Goal: Task Accomplishment & Management: Use online tool/utility

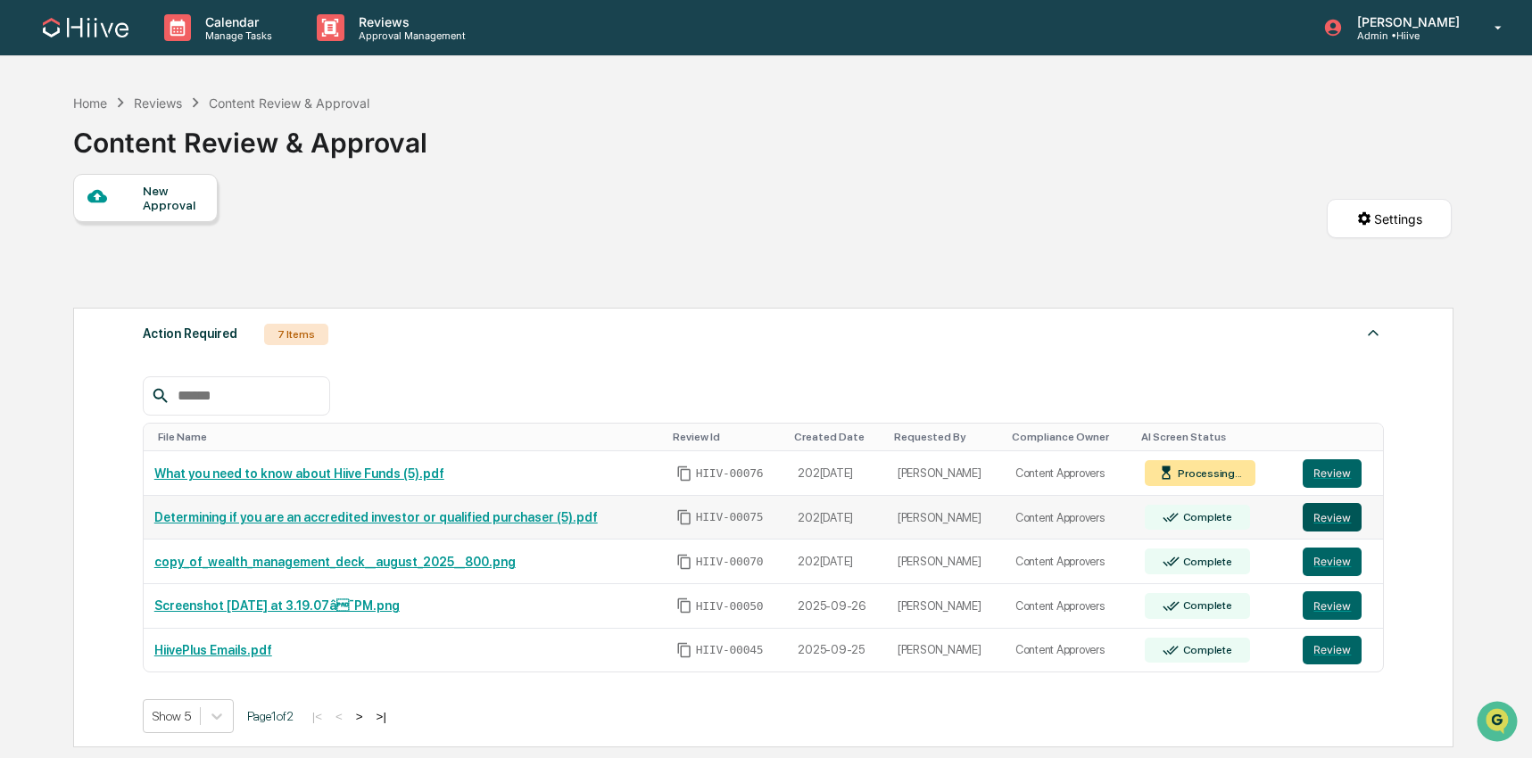
click at [1338, 526] on button "Review" at bounding box center [1332, 517] width 59 height 29
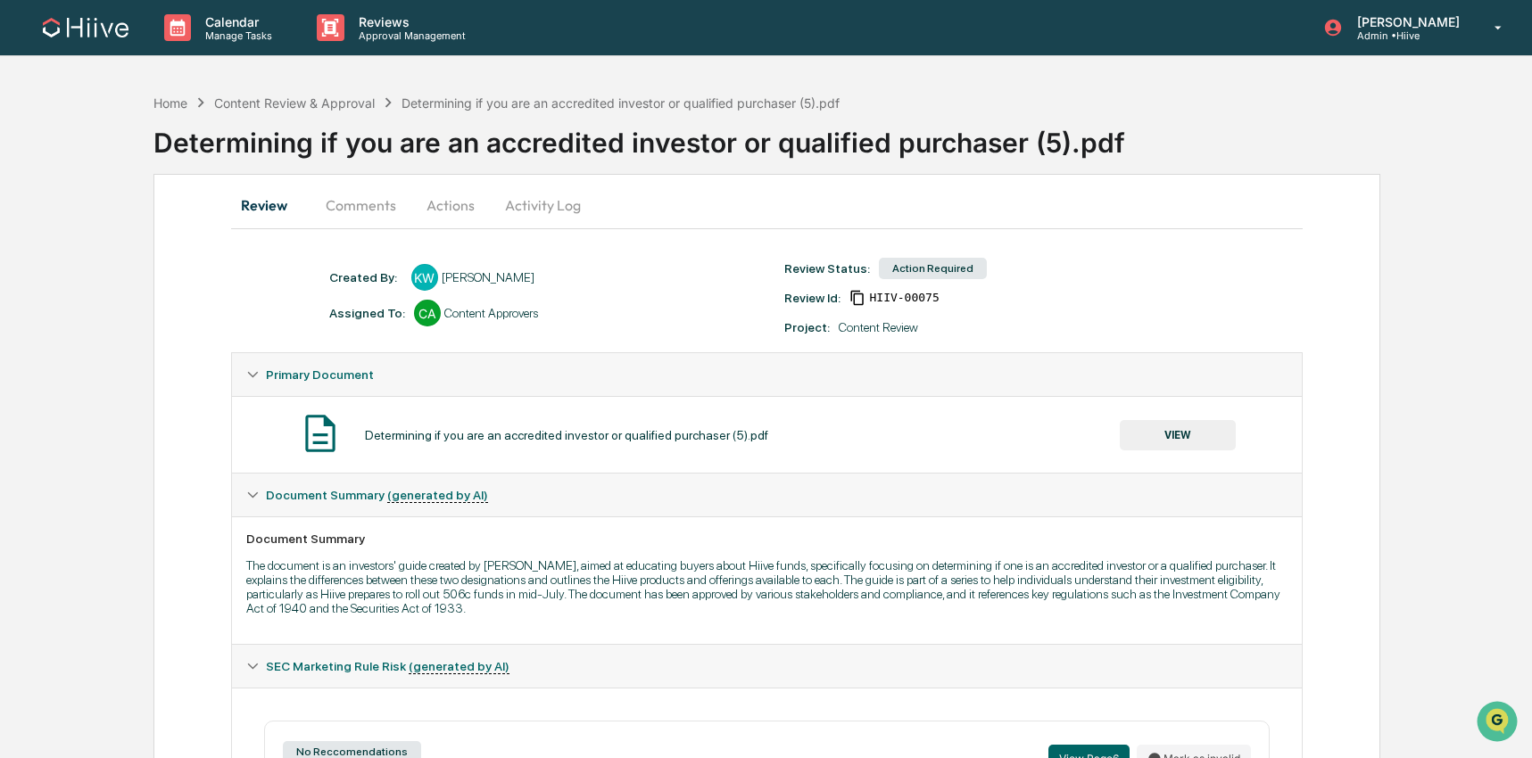
click at [377, 215] on button "Comments" at bounding box center [360, 205] width 99 height 43
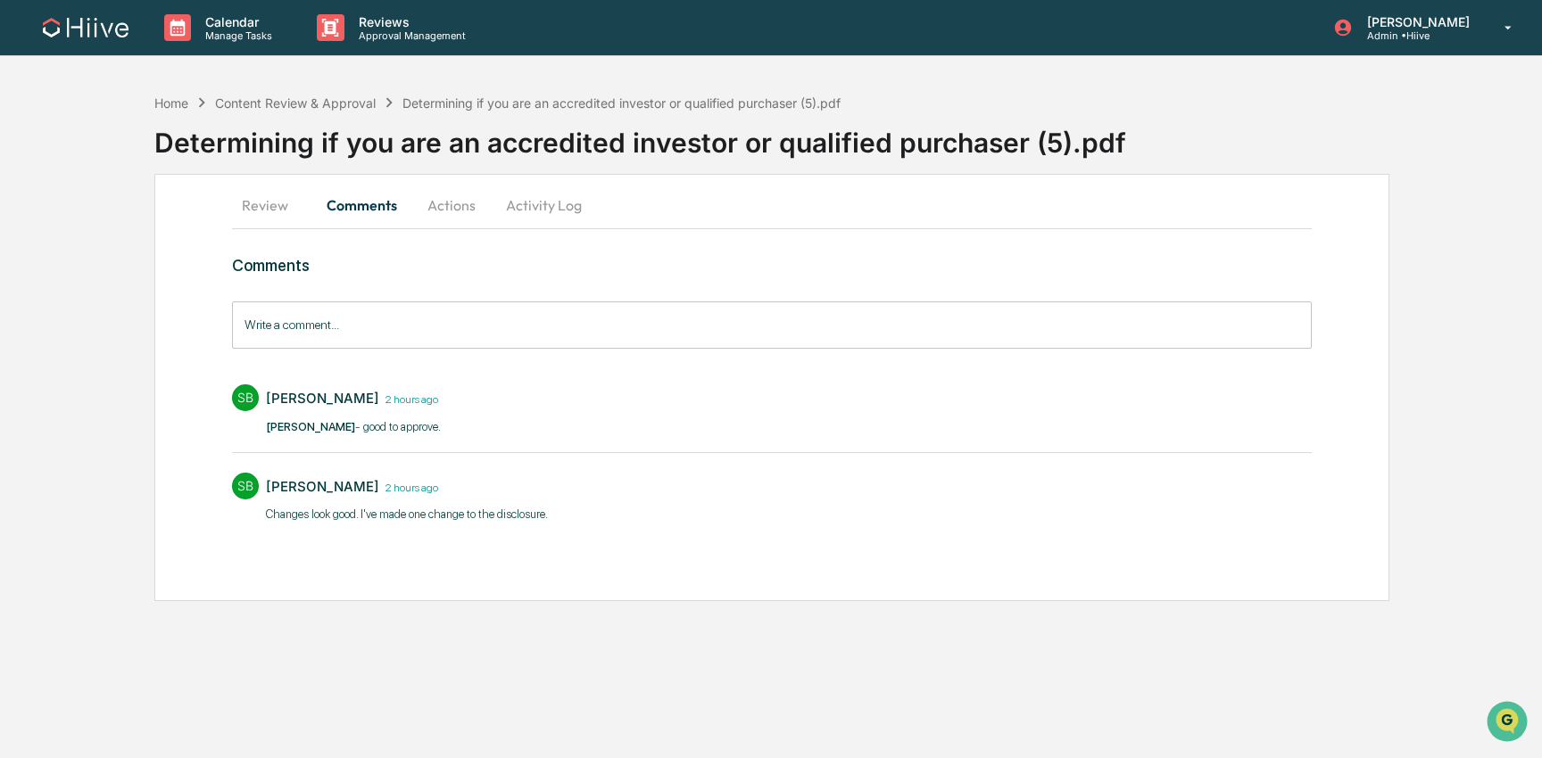
click at [449, 211] on button "Actions" at bounding box center [451, 205] width 80 height 43
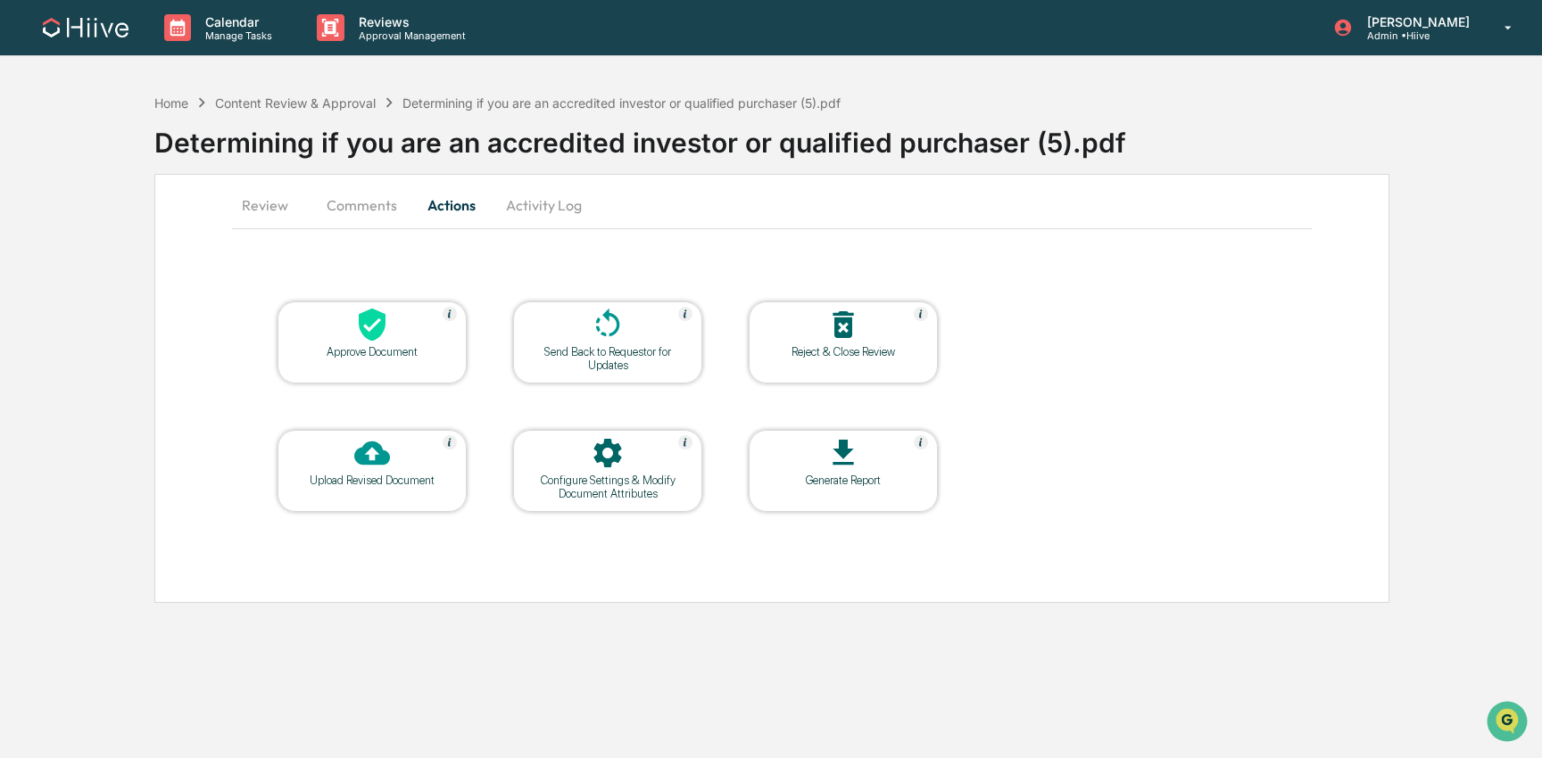
click at [373, 327] on icon at bounding box center [372, 325] width 36 height 36
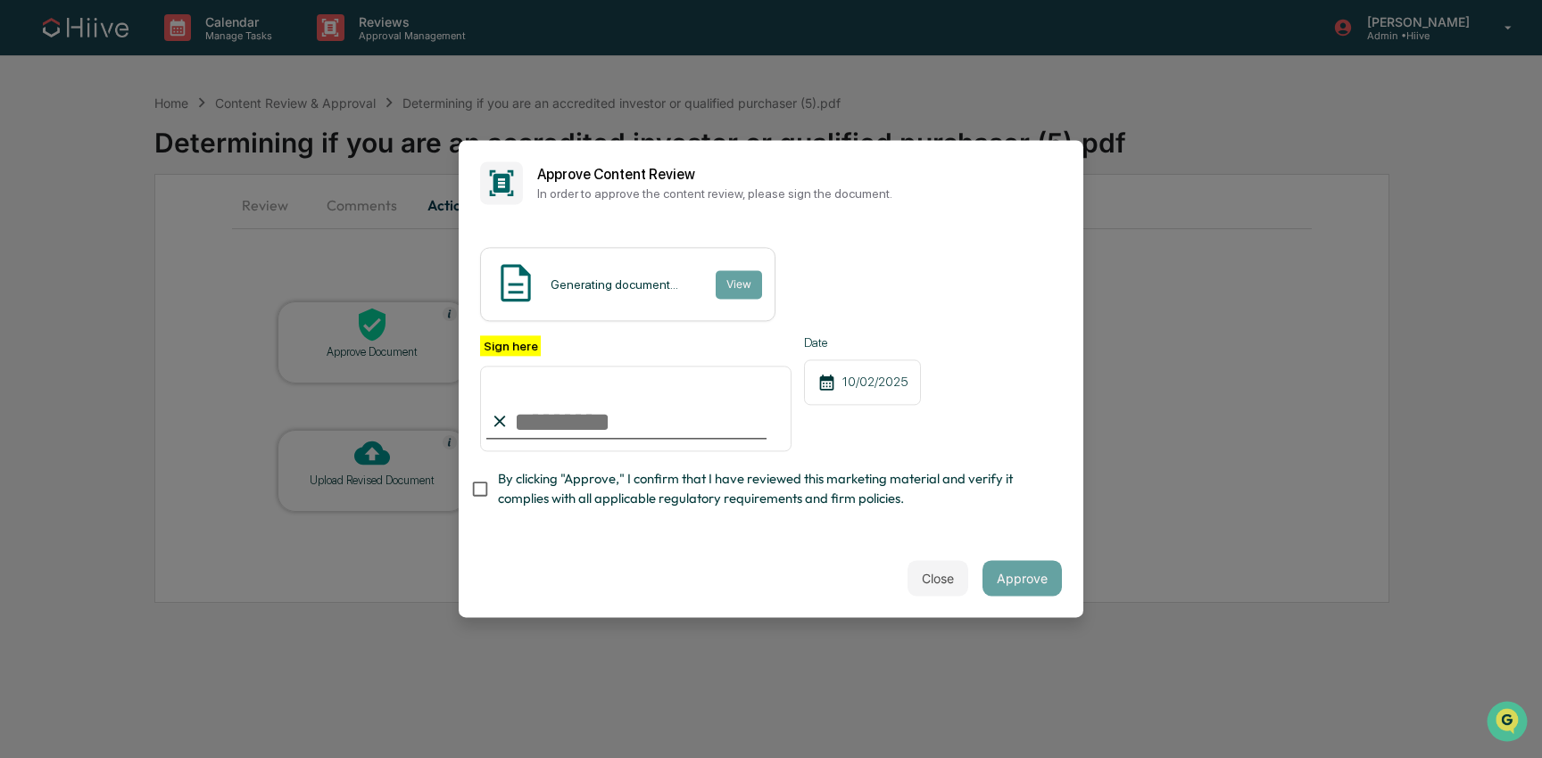
drag, startPoint x: 762, startPoint y: 398, endPoint x: 739, endPoint y: 400, distance: 23.3
click at [758, 398] on input "Sign here" at bounding box center [635, 409] width 311 height 86
click at [0, 758] on com-1password-button at bounding box center [0, 758] width 0 height 0
type input "**********"
click at [505, 476] on span "By clicking "Approve," I confirm that I have reviewed this marketing material a…" at bounding box center [773, 489] width 550 height 40
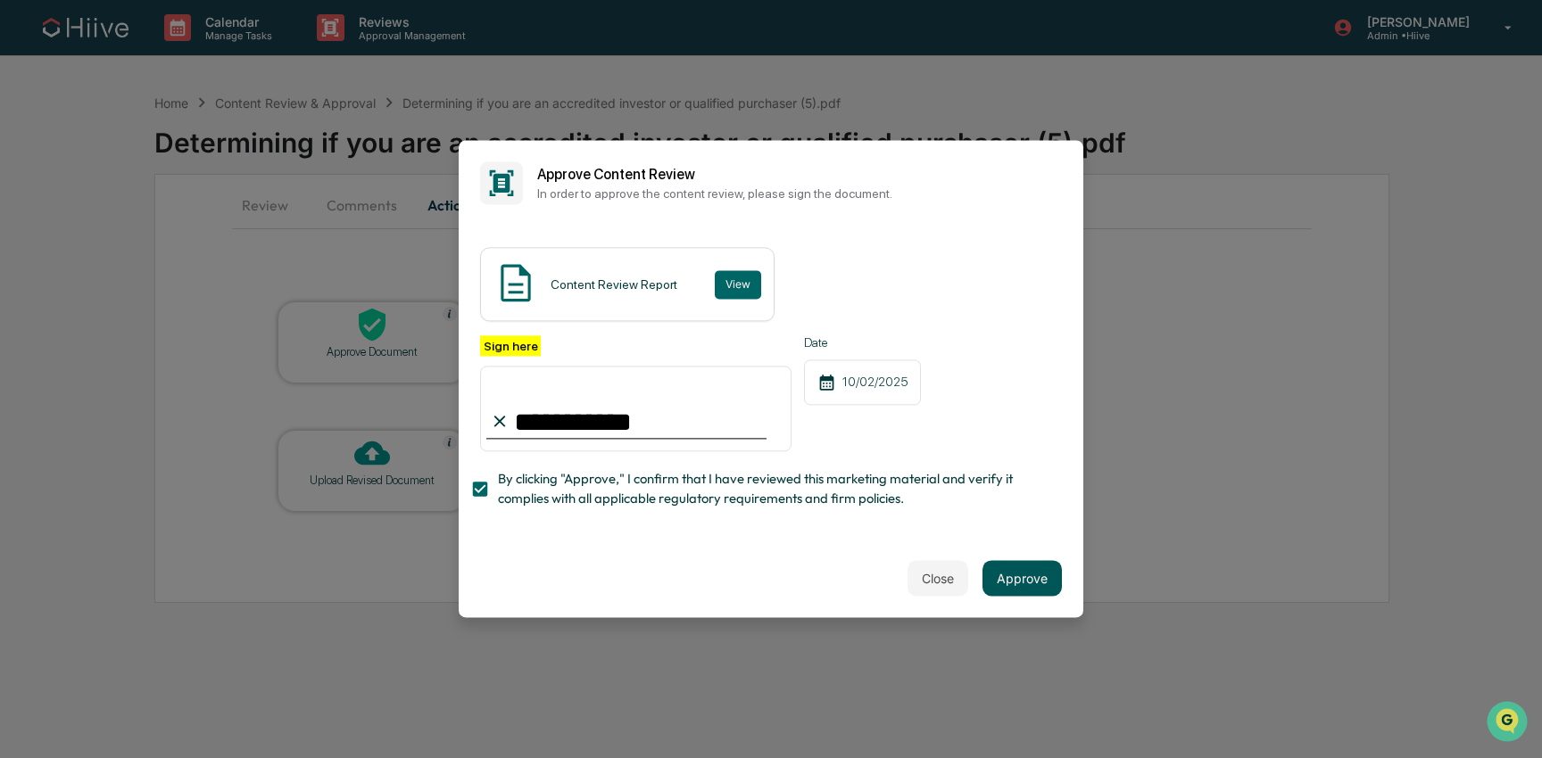
click at [1025, 568] on button "Approve" at bounding box center [1021, 579] width 79 height 36
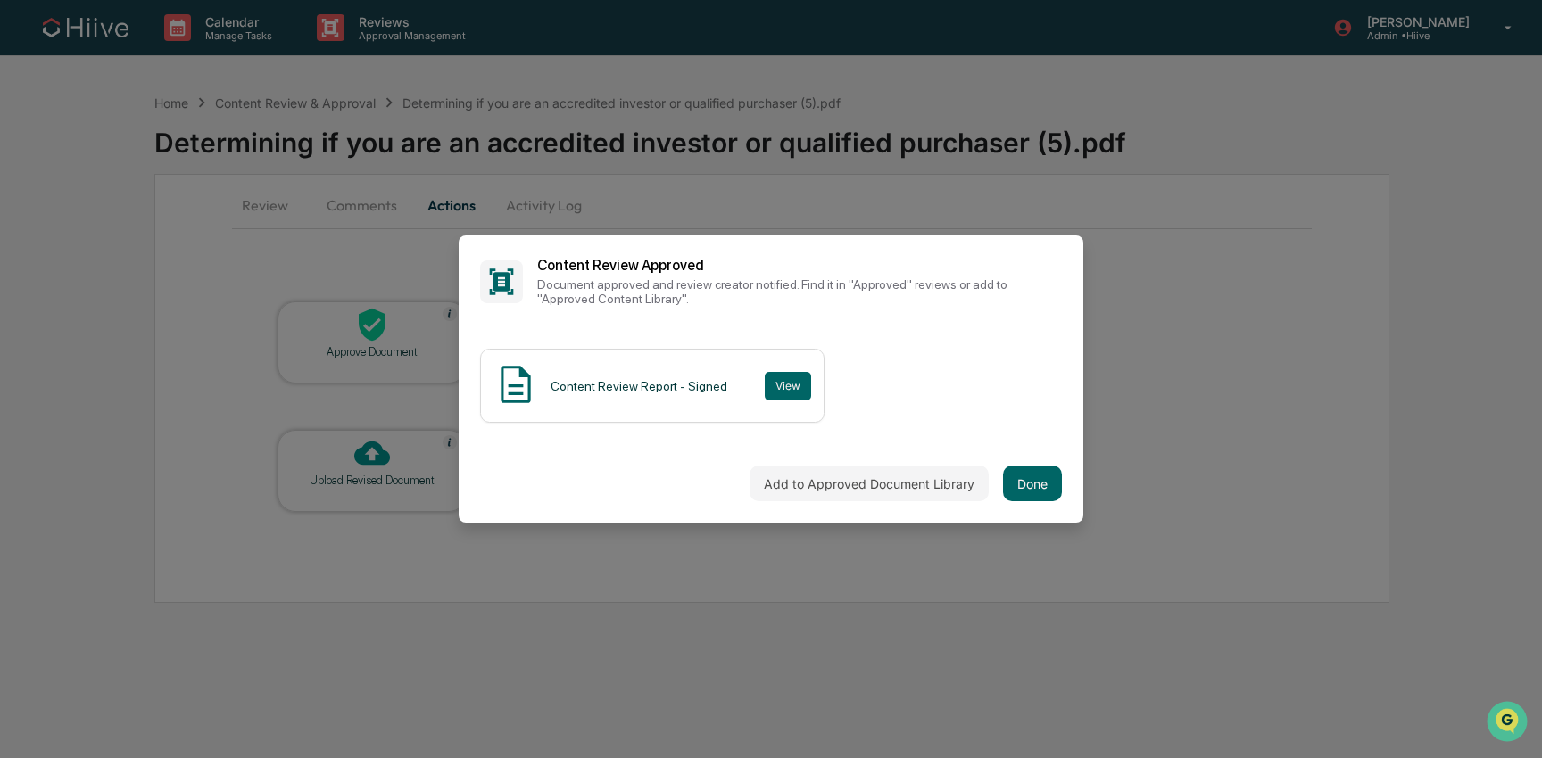
click at [1053, 472] on div "Add to Approved Document Library Done" at bounding box center [771, 483] width 625 height 79
click at [1045, 474] on button "Done" at bounding box center [1032, 484] width 59 height 36
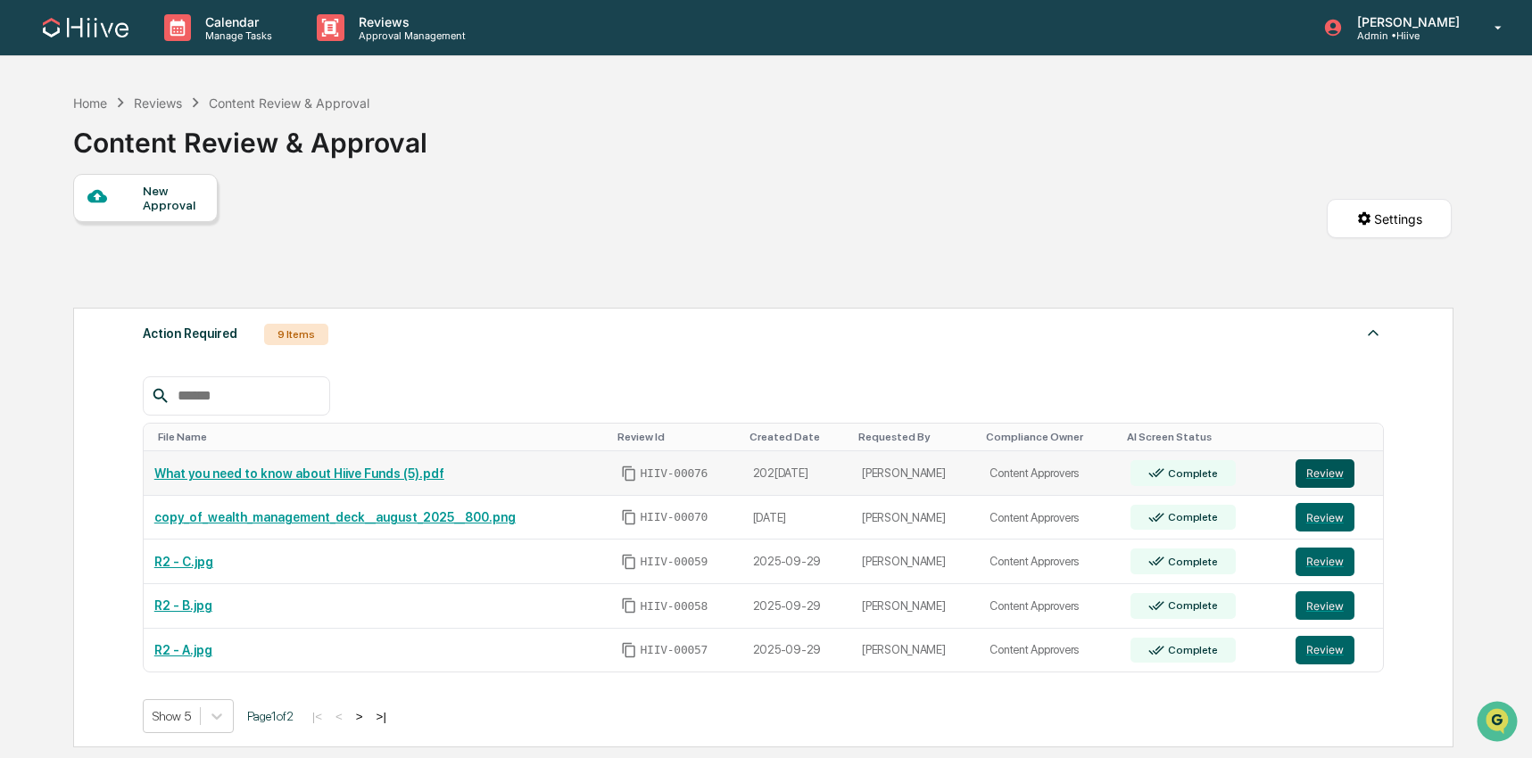
click at [1320, 480] on button "Review" at bounding box center [1325, 474] width 59 height 29
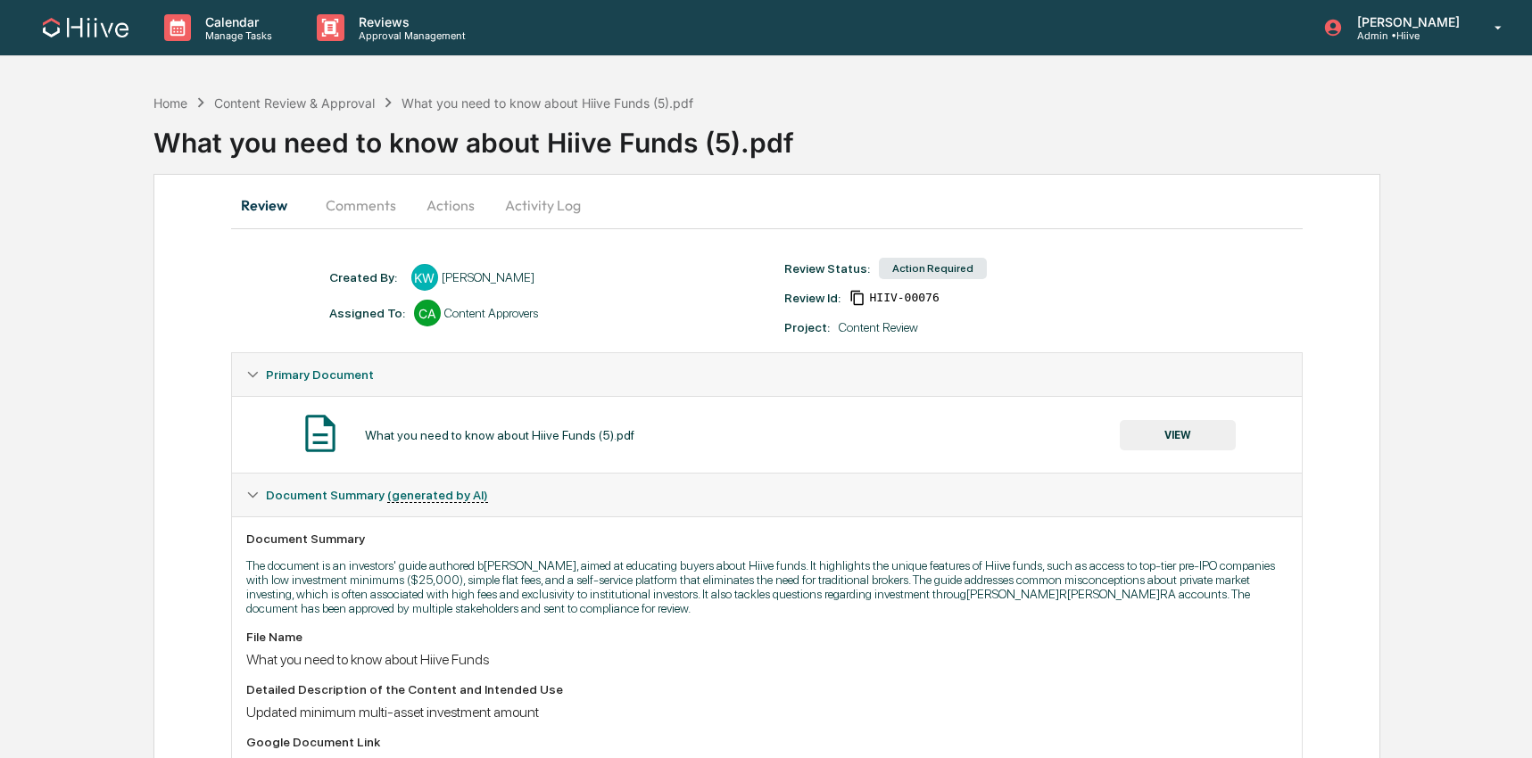
click at [365, 220] on button "Comments" at bounding box center [360, 205] width 99 height 43
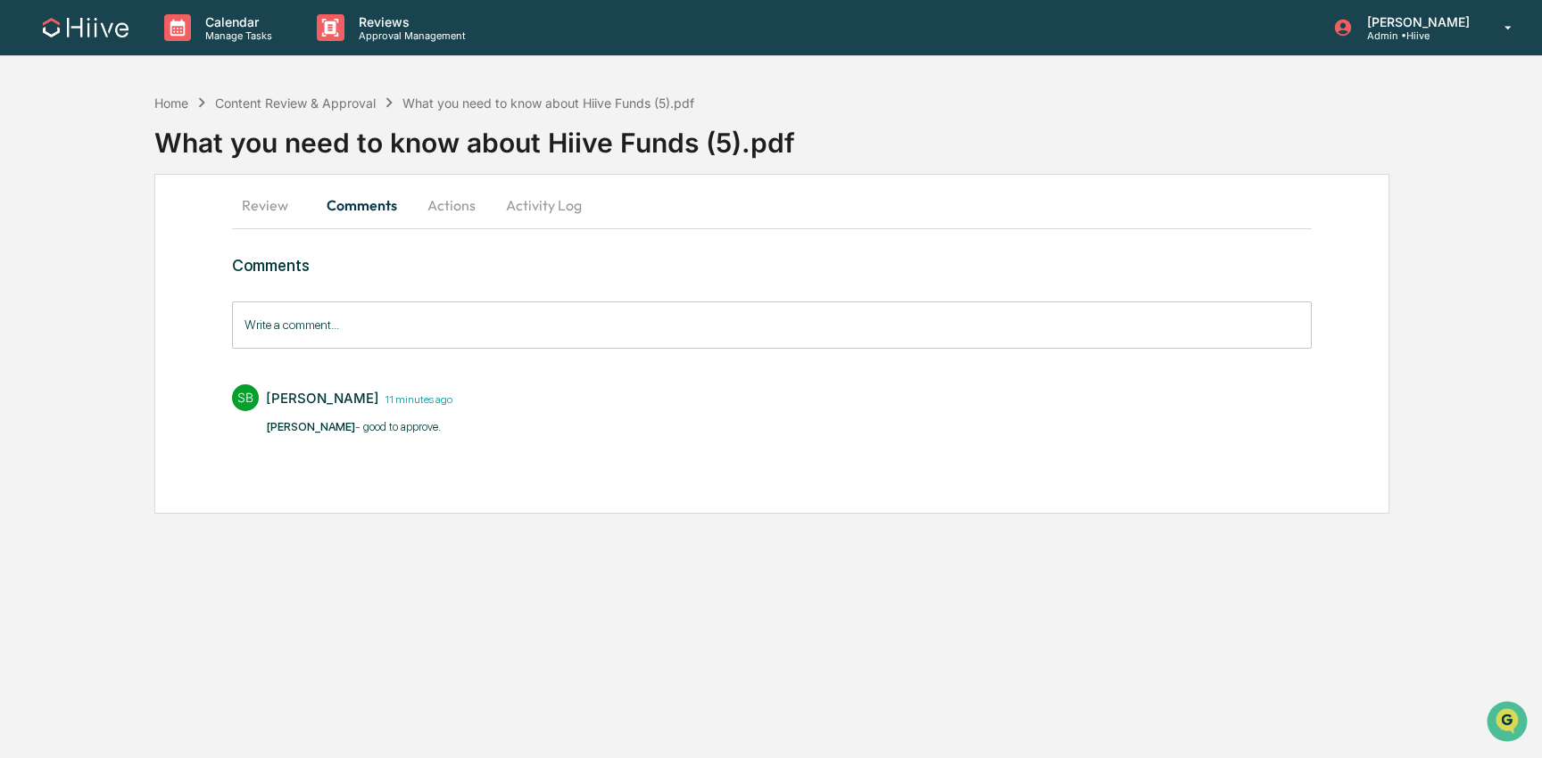
click at [432, 214] on button "Actions" at bounding box center [451, 205] width 80 height 43
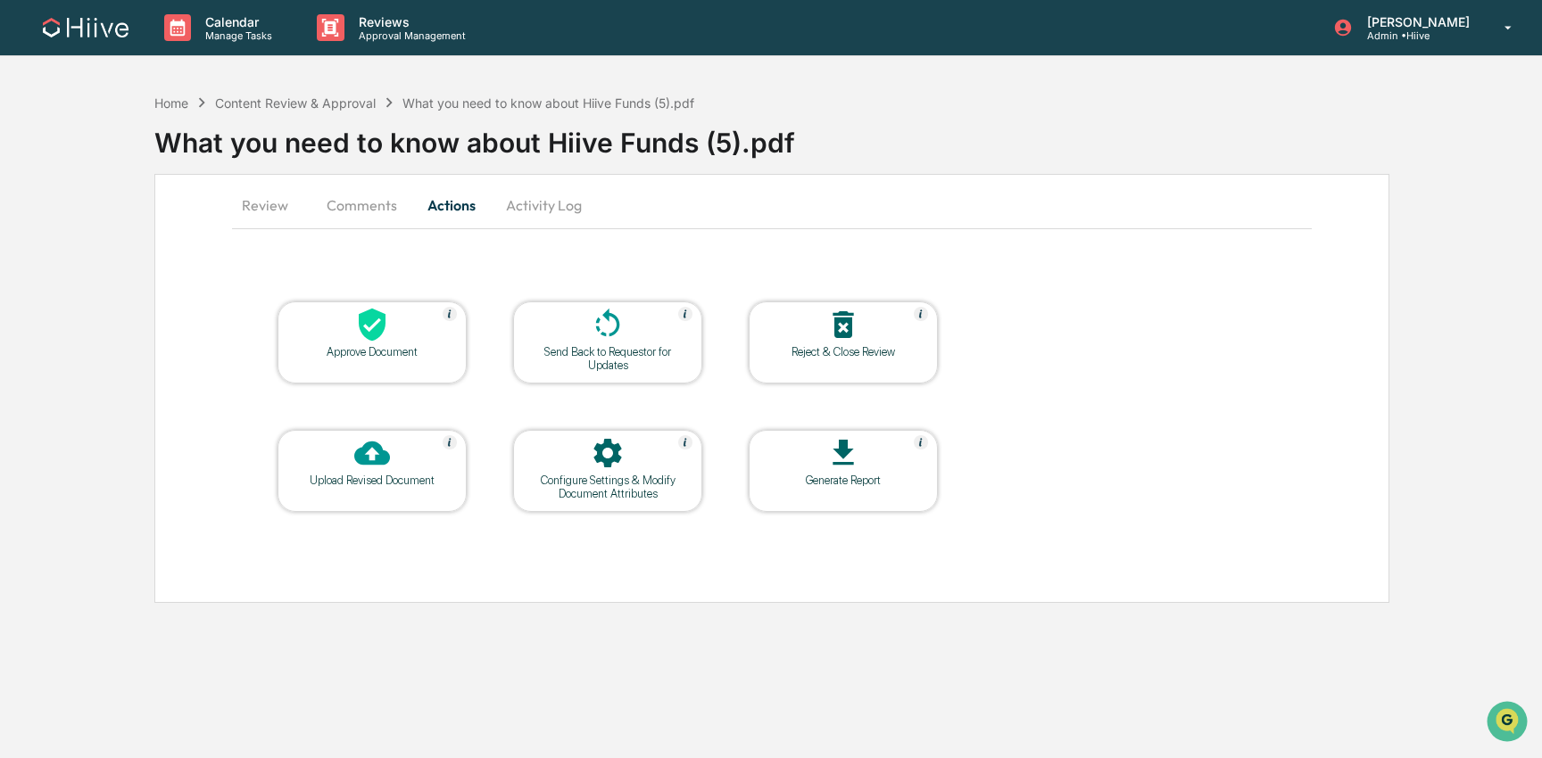
click at [435, 347] on div "Approve Document" at bounding box center [372, 351] width 161 height 13
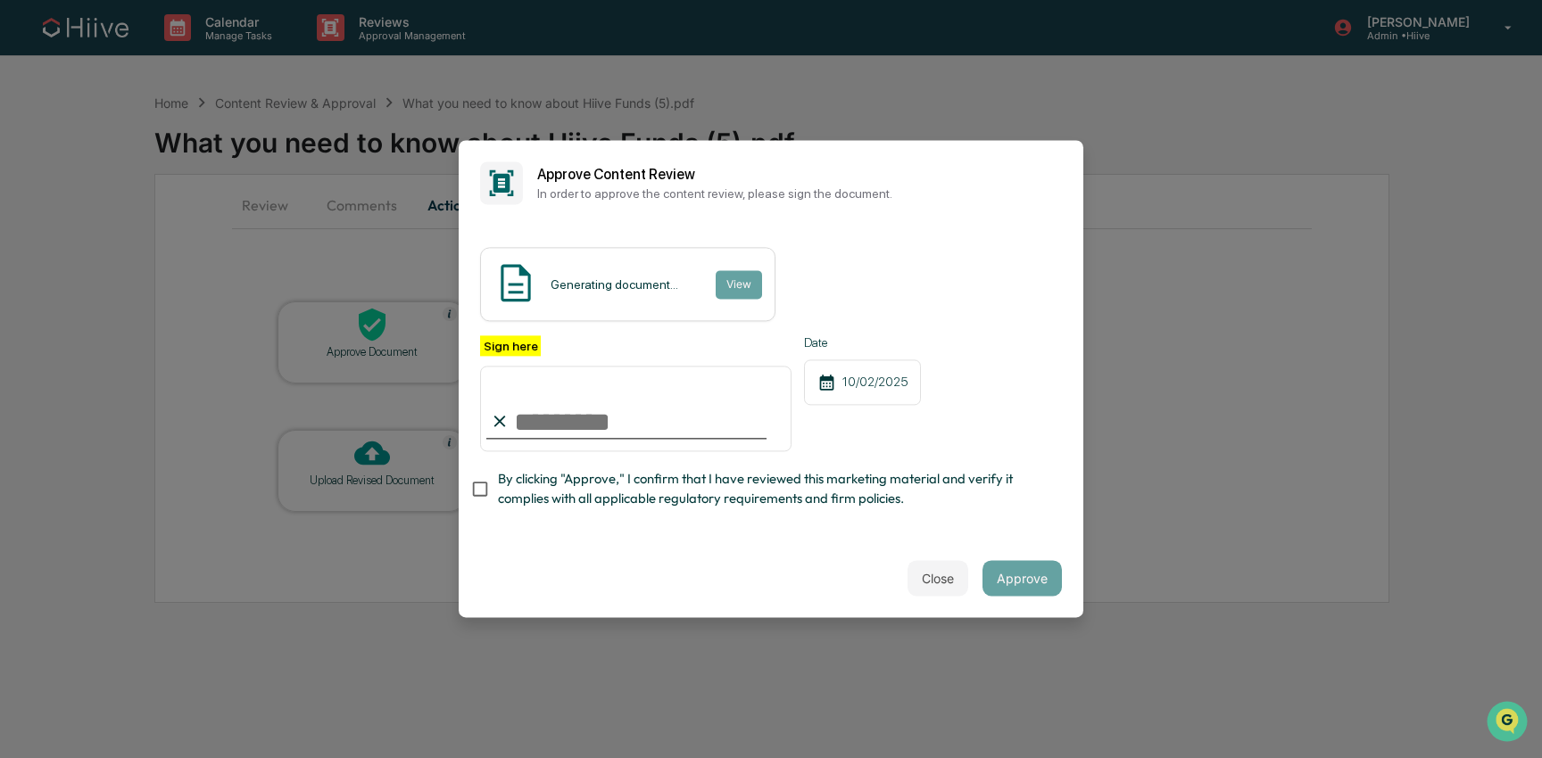
type input "**********"
click at [513, 496] on span "By clicking "Approve," I confirm that I have reviewed this marketing material a…" at bounding box center [773, 489] width 550 height 40
click at [1056, 590] on div "Close Approve" at bounding box center [771, 579] width 625 height 79
click at [1030, 584] on button "Approve" at bounding box center [1021, 579] width 79 height 36
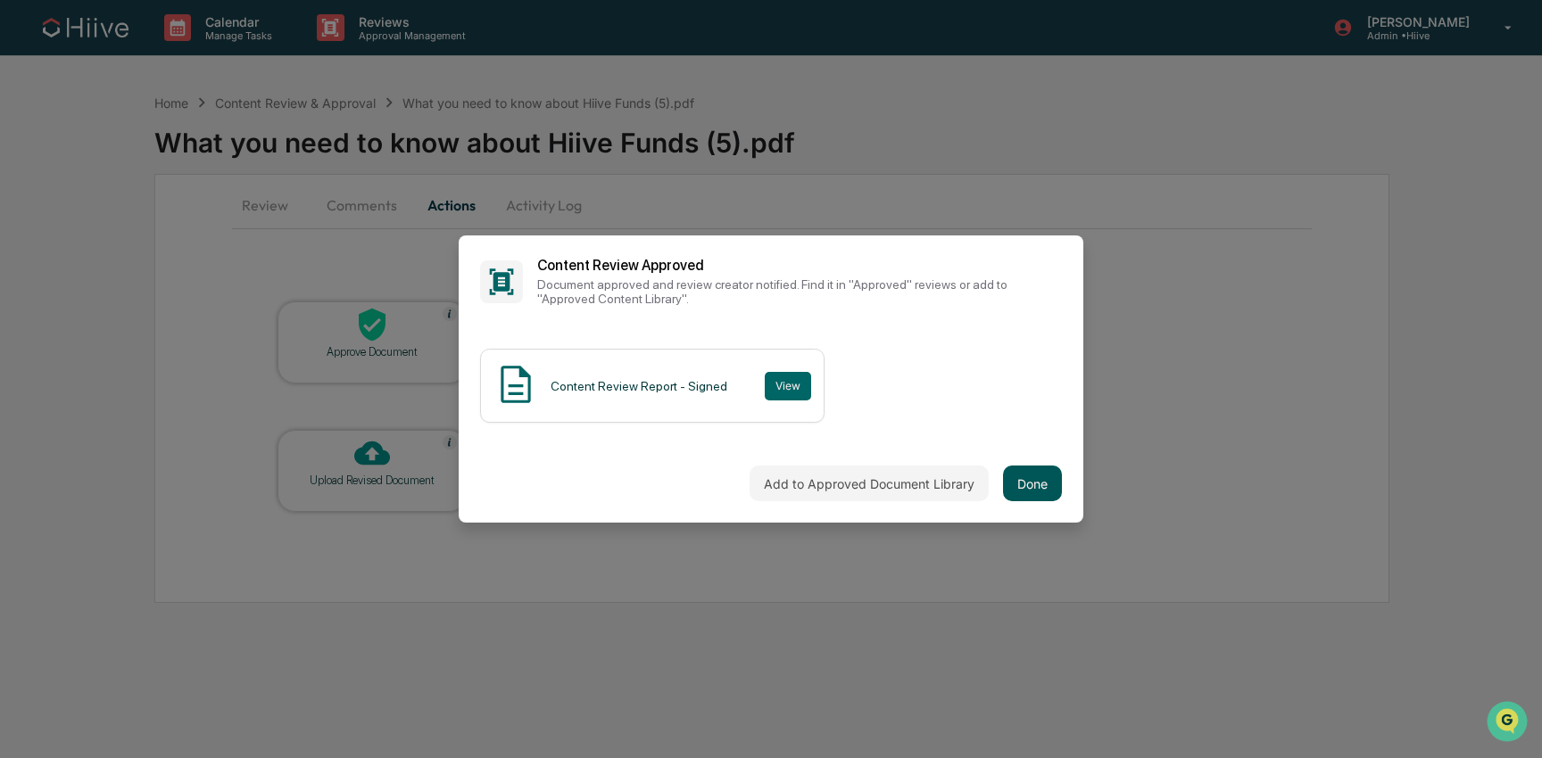
click at [1031, 490] on button "Done" at bounding box center [1032, 484] width 59 height 36
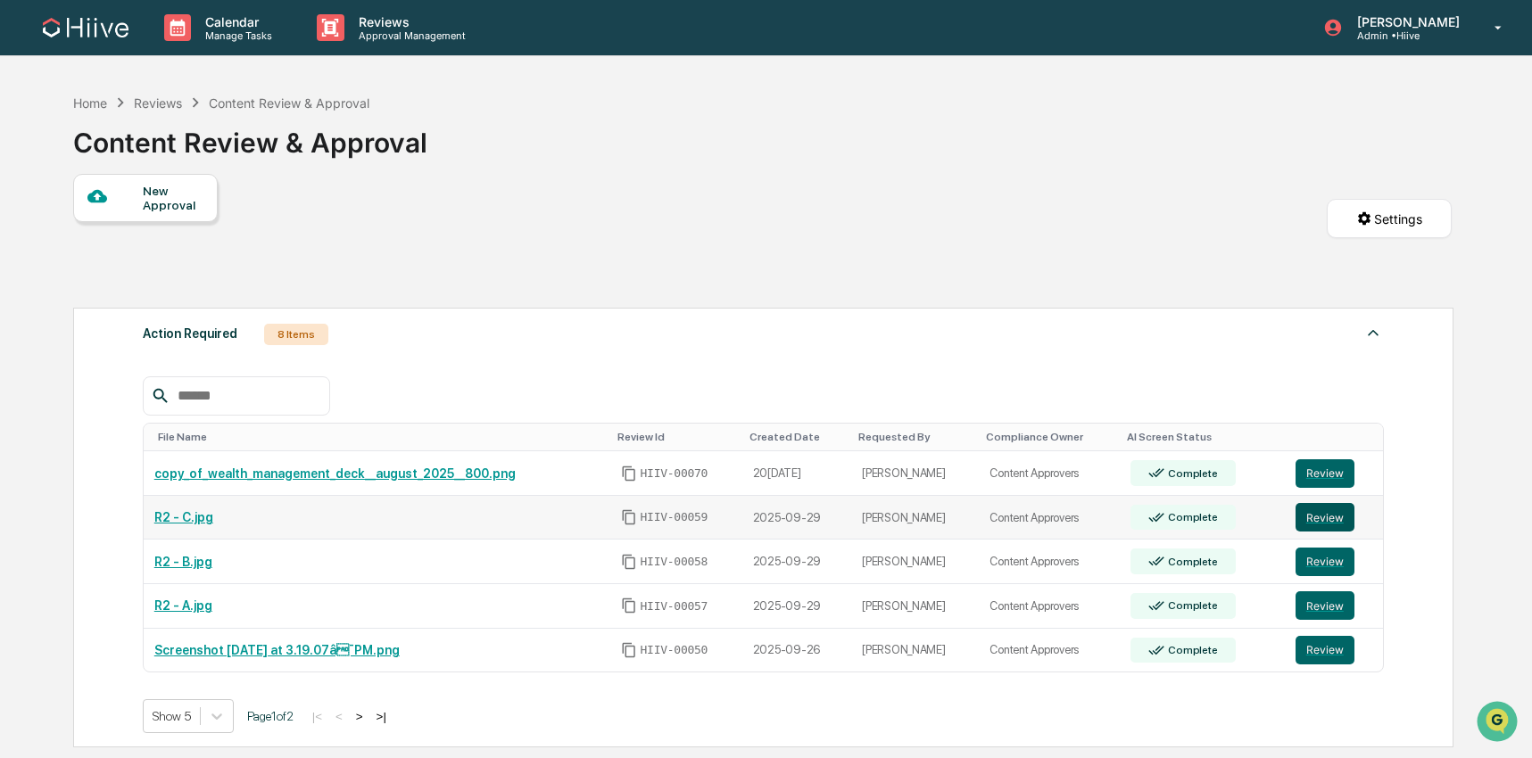
click at [1338, 527] on button "Review" at bounding box center [1325, 517] width 59 height 29
click at [1338, 557] on button "Review" at bounding box center [1325, 562] width 59 height 29
click at [1325, 602] on button "Review" at bounding box center [1325, 606] width 59 height 29
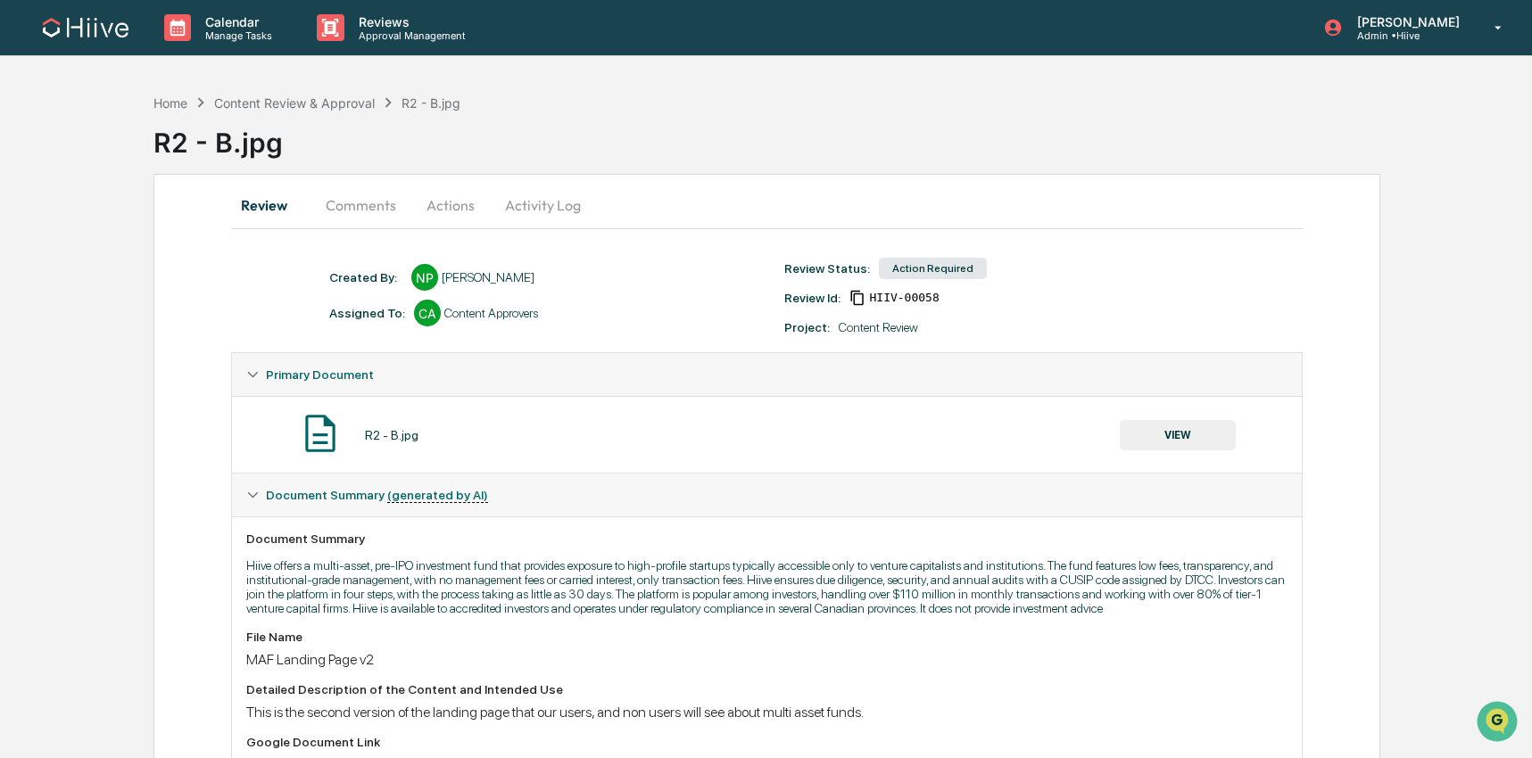
click at [352, 164] on div "R2 - B.jpg" at bounding box center [842, 139] width 1379 height 54
click at [348, 186] on button "Comments" at bounding box center [360, 205] width 99 height 43
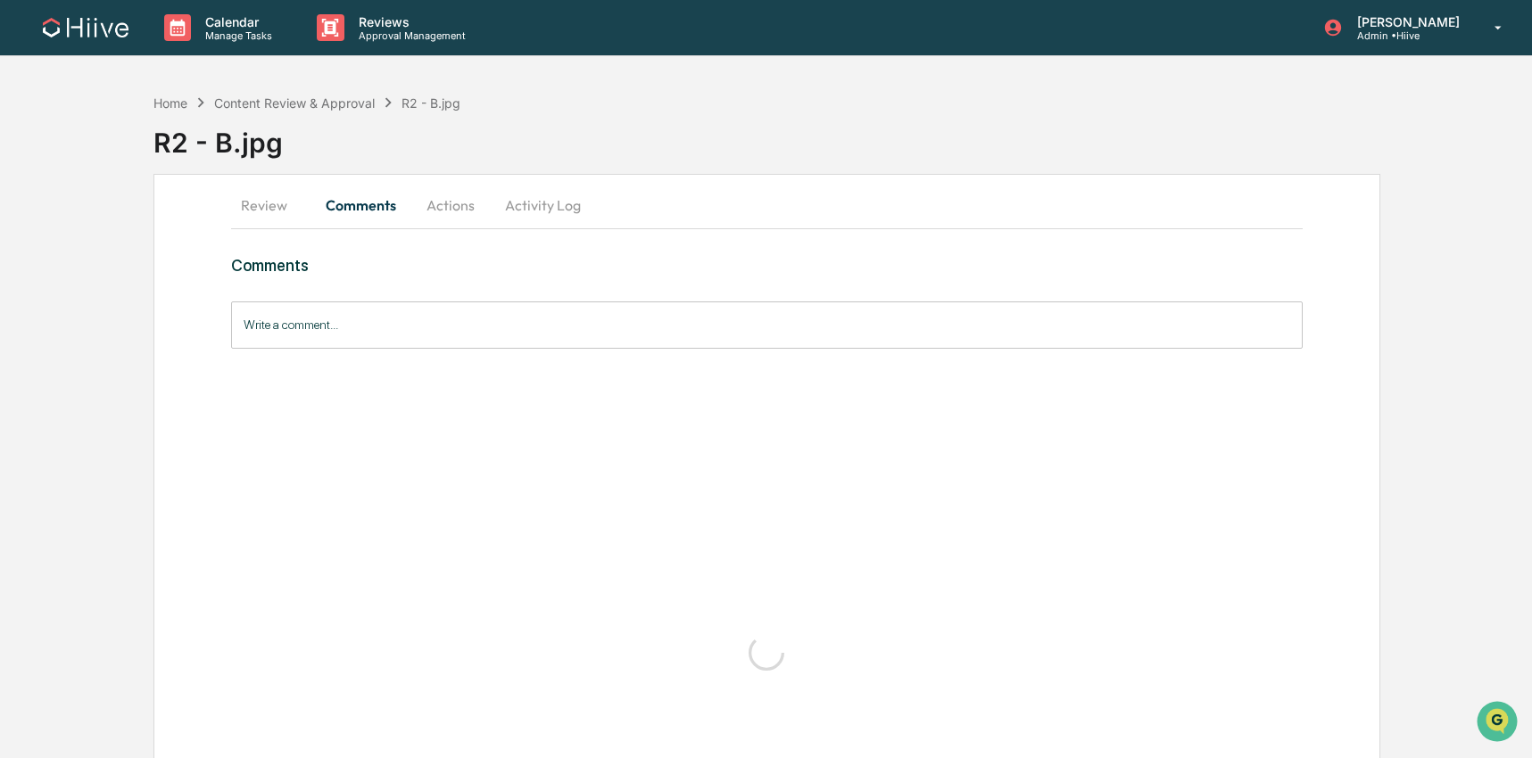
click at [353, 197] on button "Comments" at bounding box center [360, 205] width 99 height 43
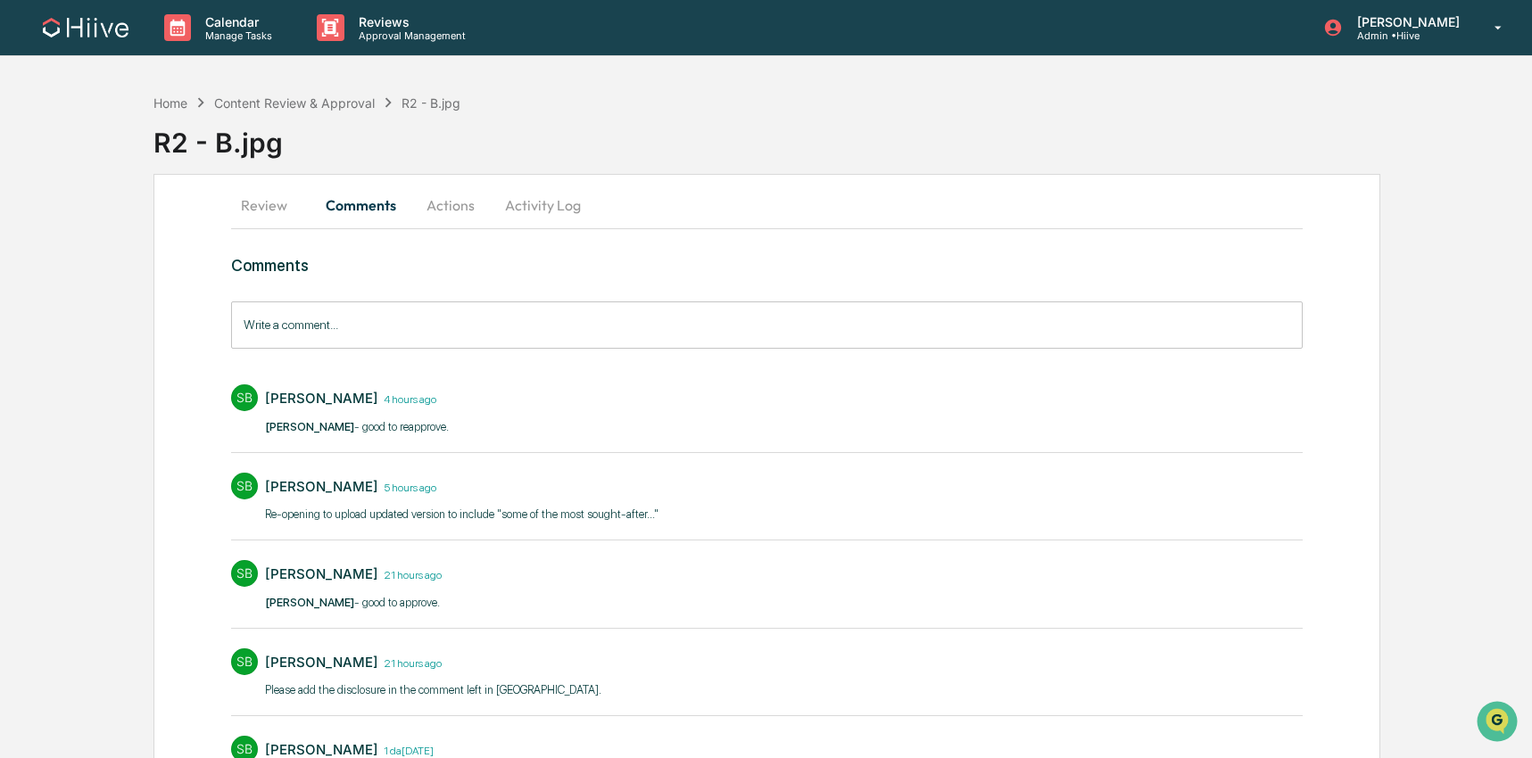
click at [447, 207] on button "Actions" at bounding box center [450, 205] width 80 height 43
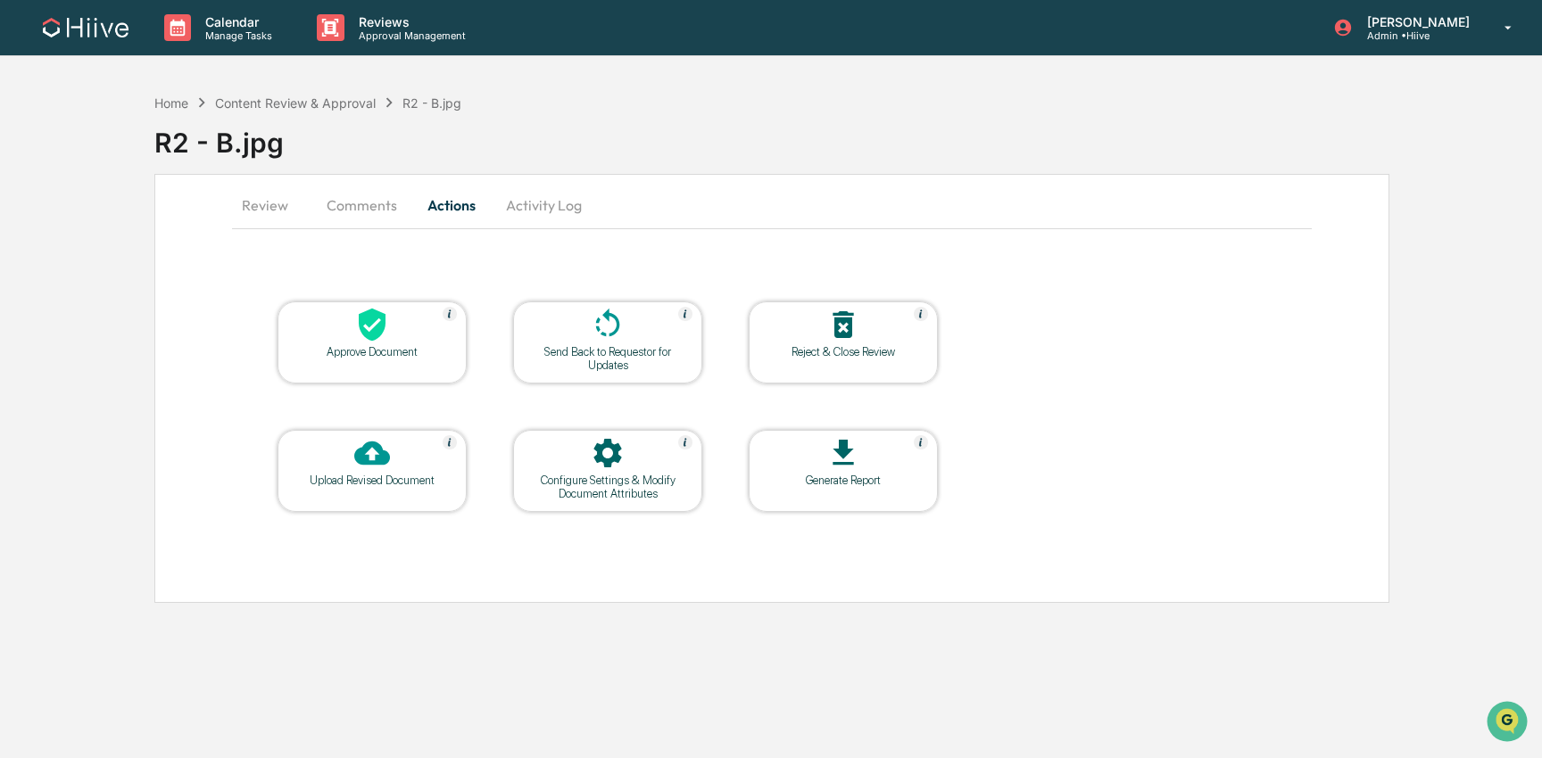
click at [374, 355] on div "Approve Document" at bounding box center [372, 351] width 161 height 13
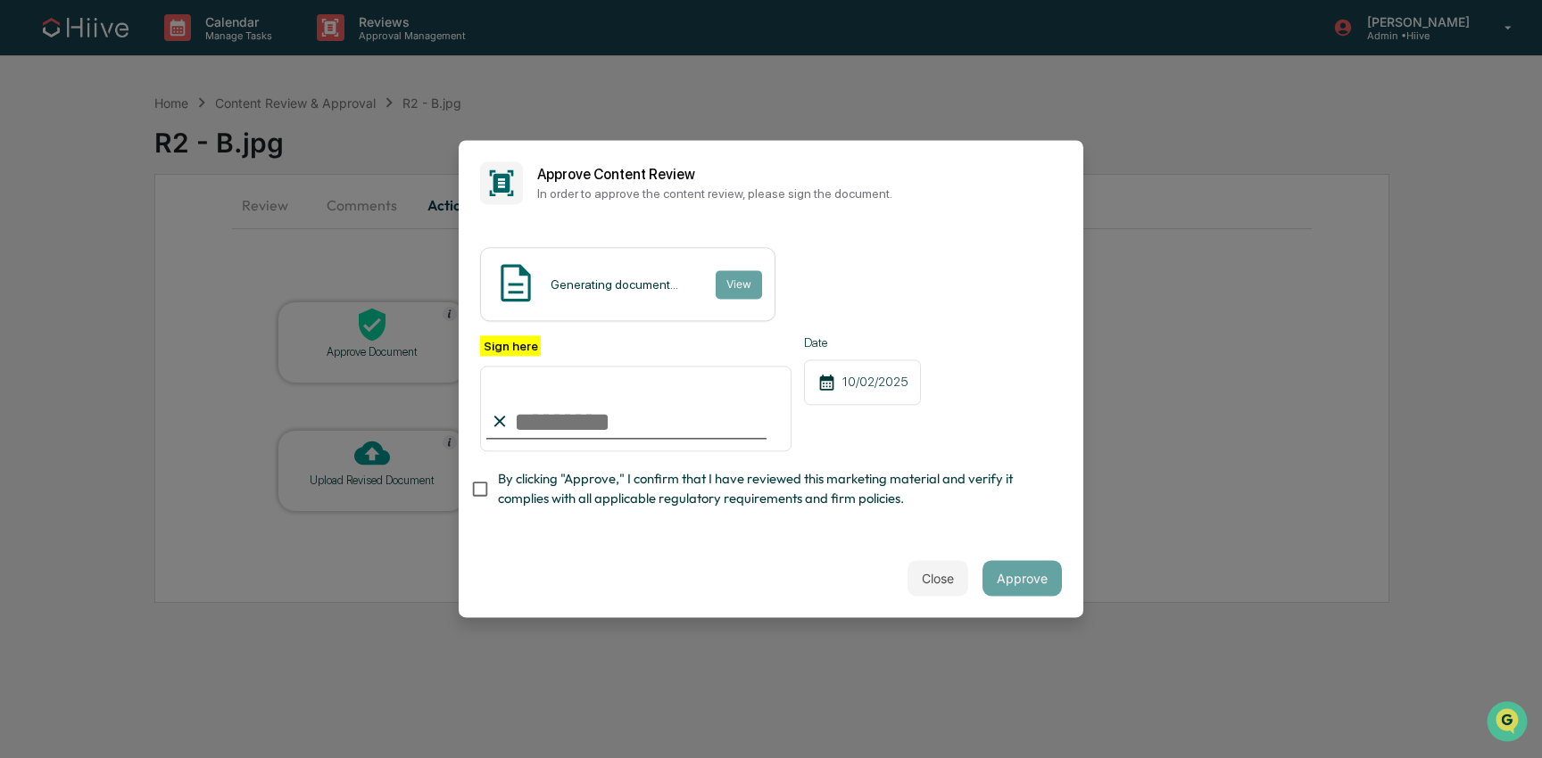
type input "**********"
click at [606, 470] on span "By clicking "Approve," I confirm that I have reviewed this marketing material a…" at bounding box center [773, 489] width 550 height 40
click at [1028, 589] on button "Approve" at bounding box center [1021, 579] width 79 height 36
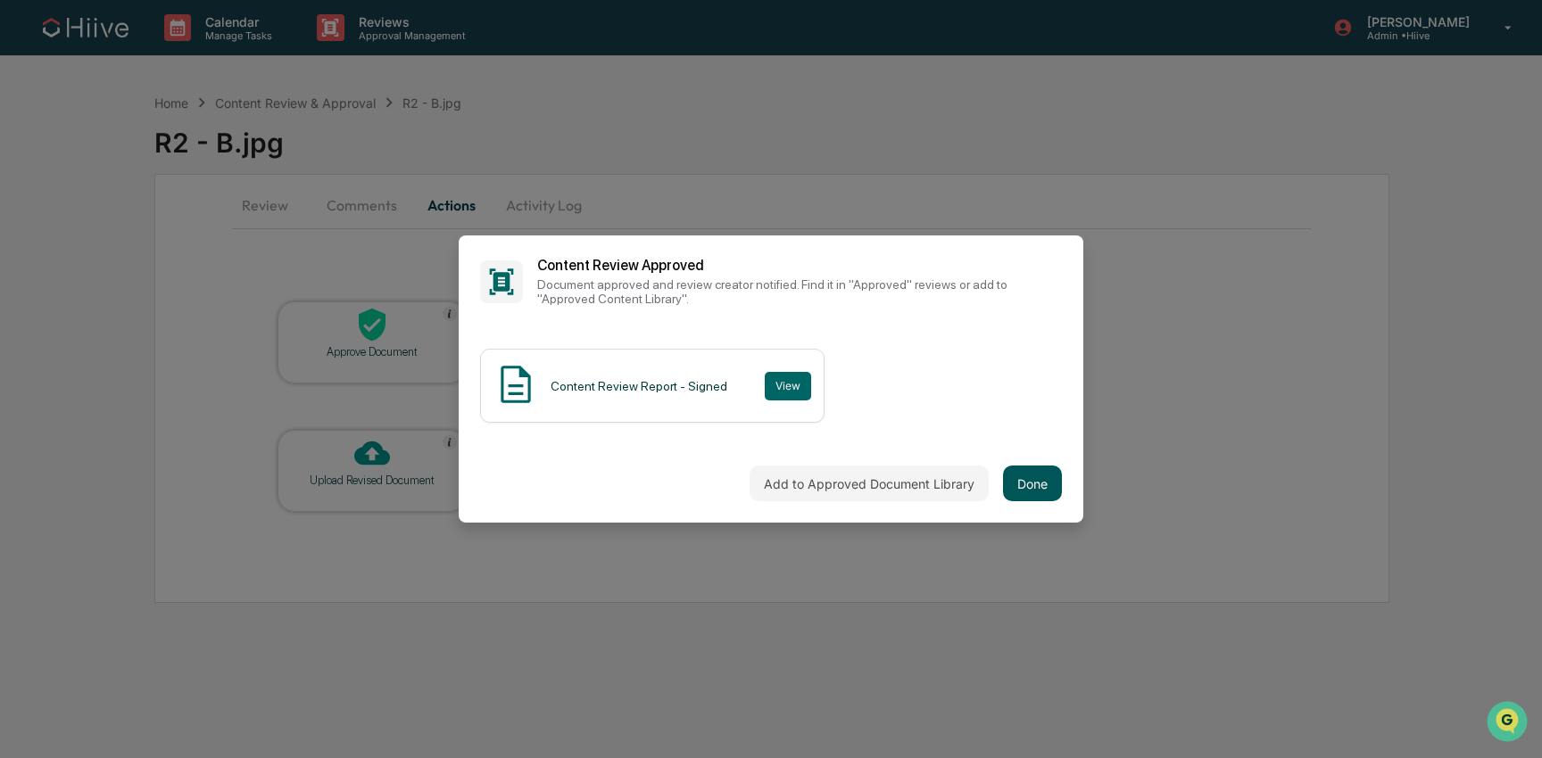
click at [1035, 491] on button "Done" at bounding box center [1032, 484] width 59 height 36
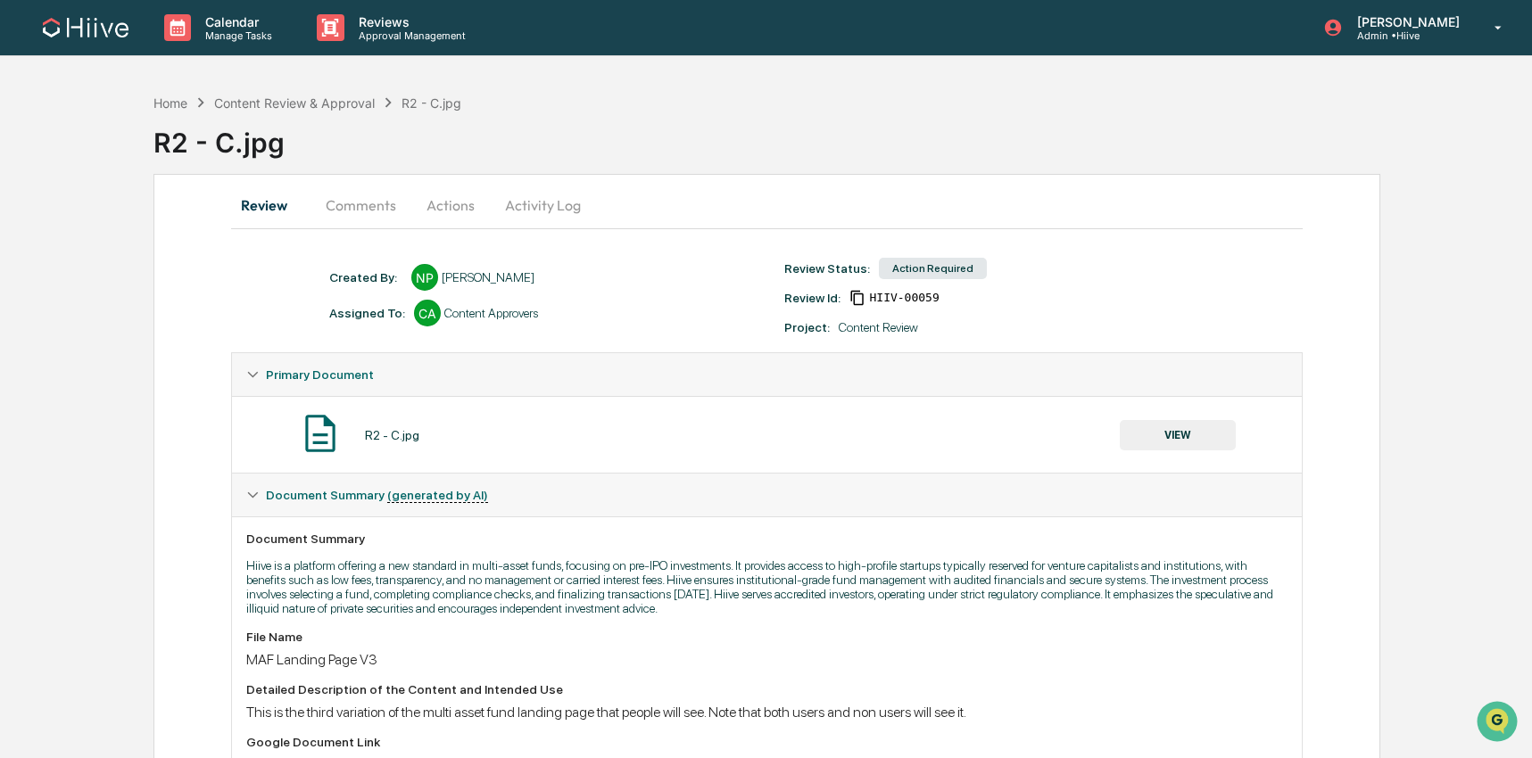
click at [369, 204] on button "Comments" at bounding box center [360, 205] width 99 height 43
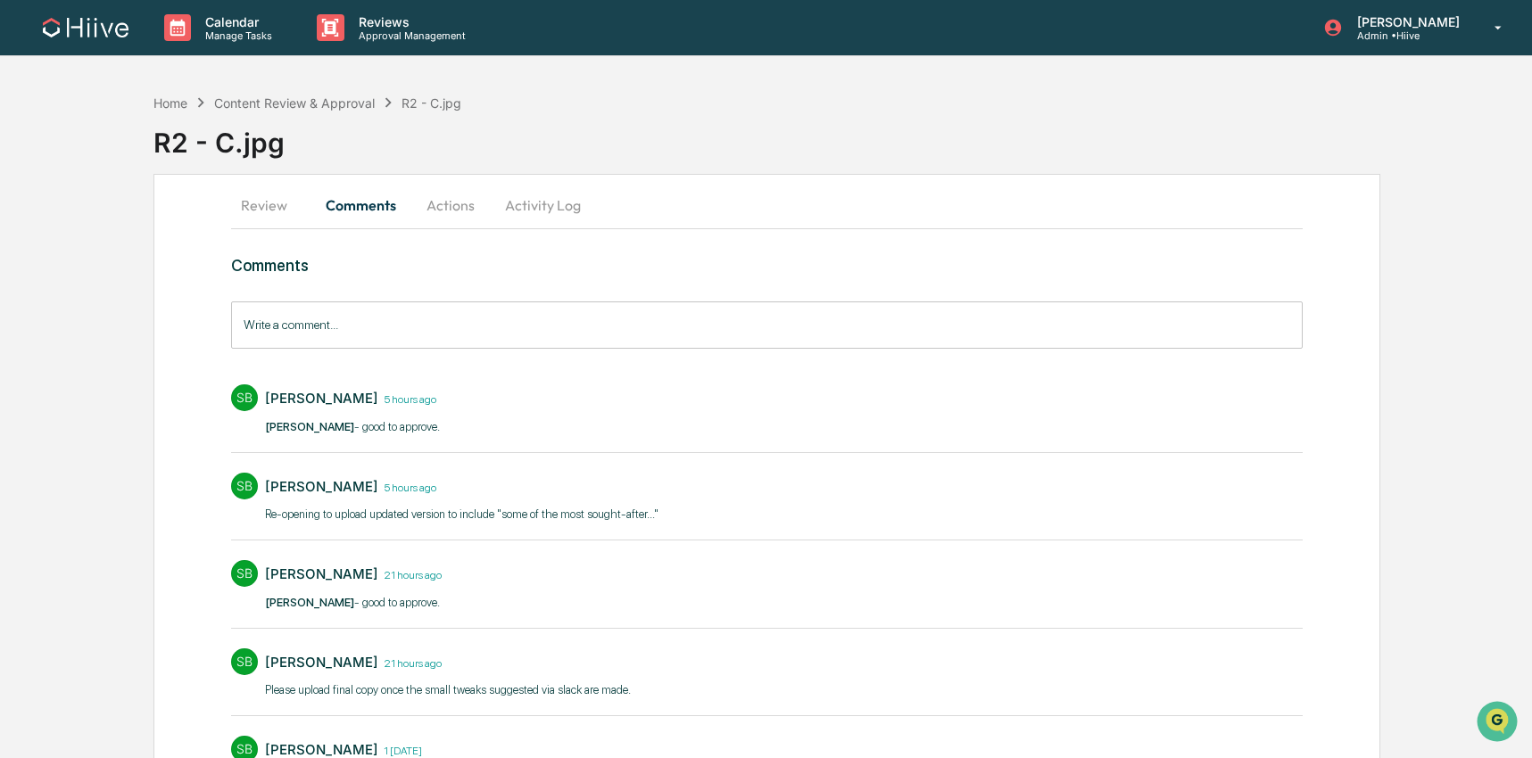
click at [256, 198] on button "Review" at bounding box center [271, 205] width 80 height 43
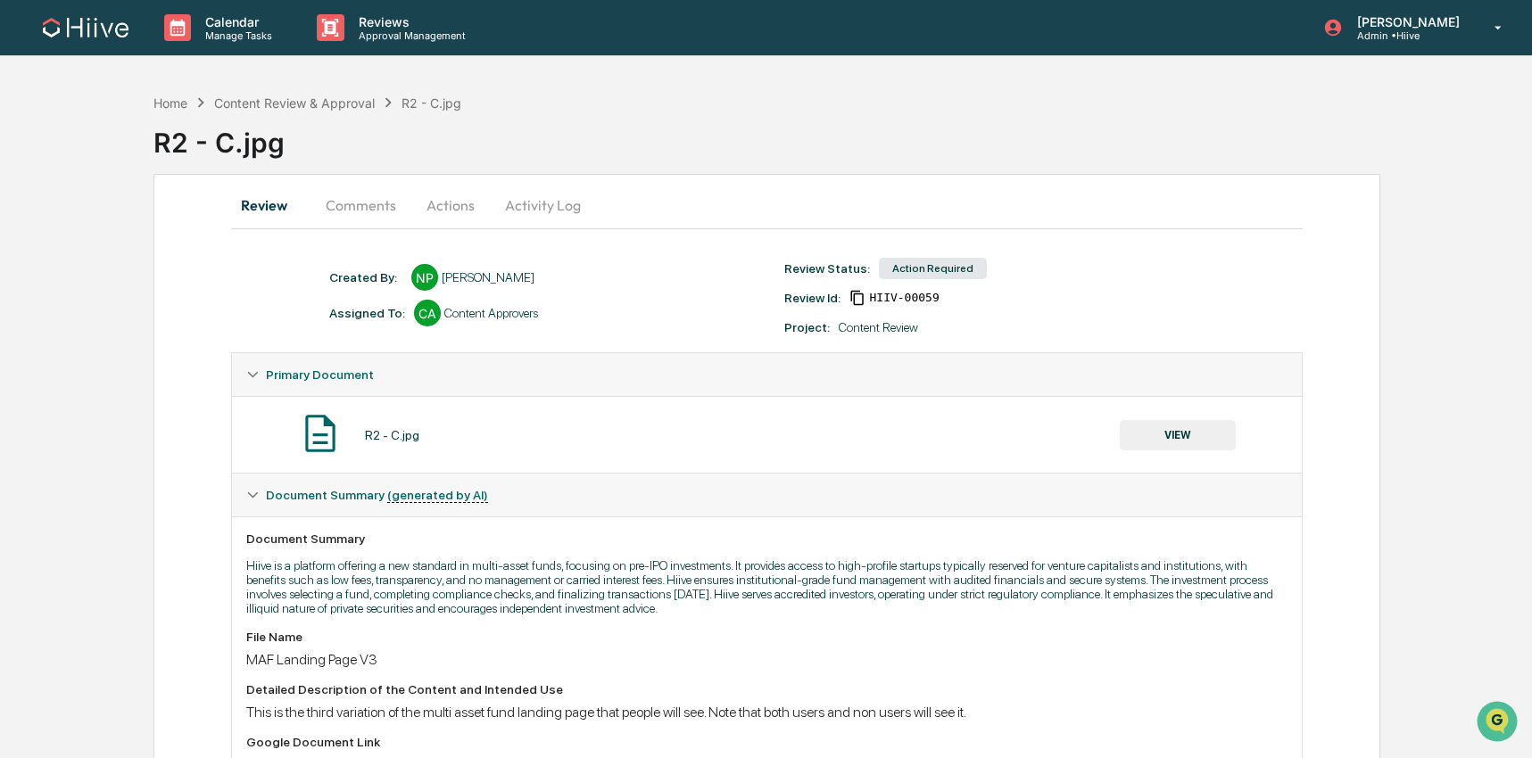
click at [477, 212] on button "Actions" at bounding box center [450, 205] width 80 height 43
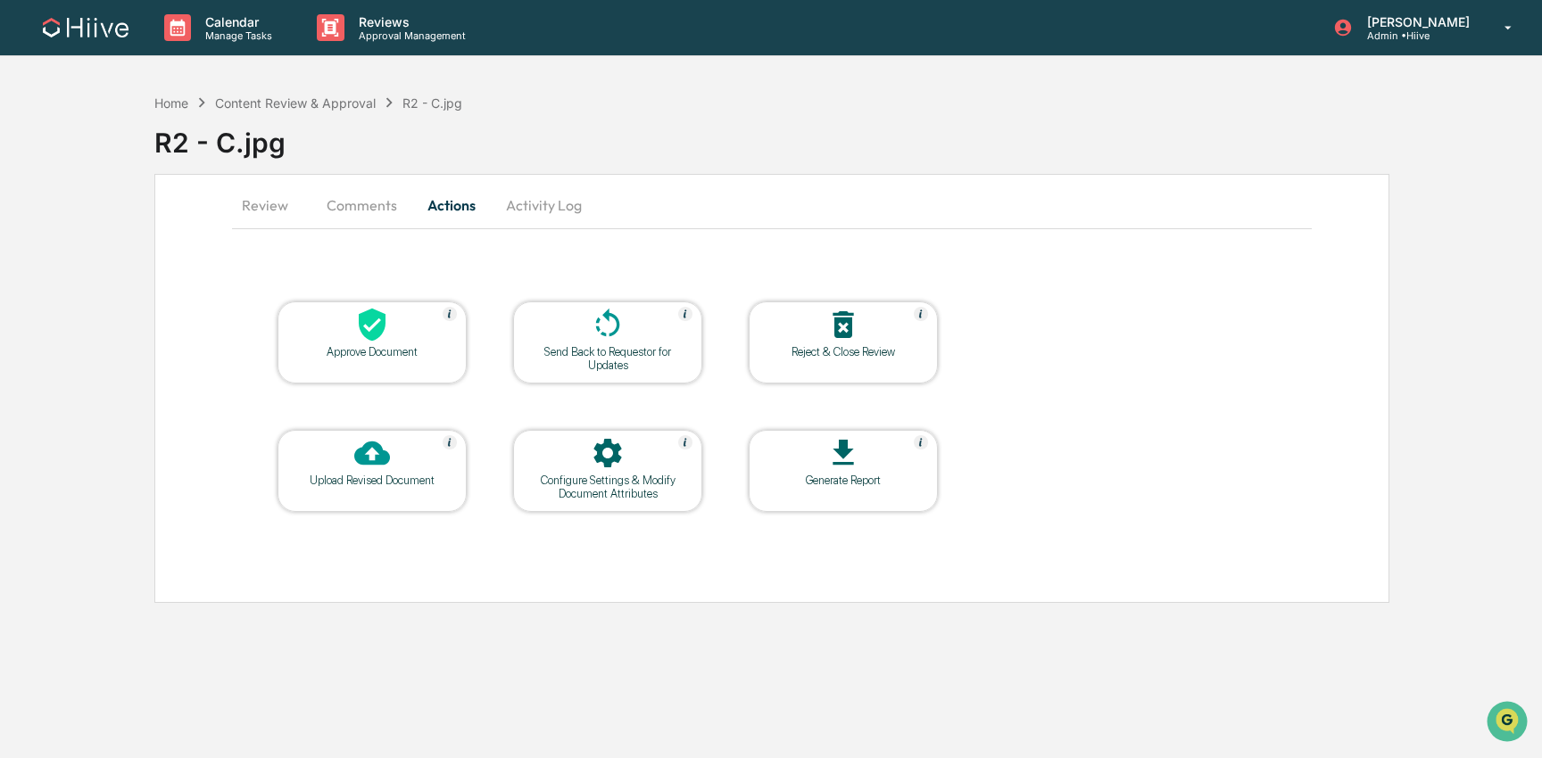
click at [359, 344] on div at bounding box center [372, 326] width 178 height 38
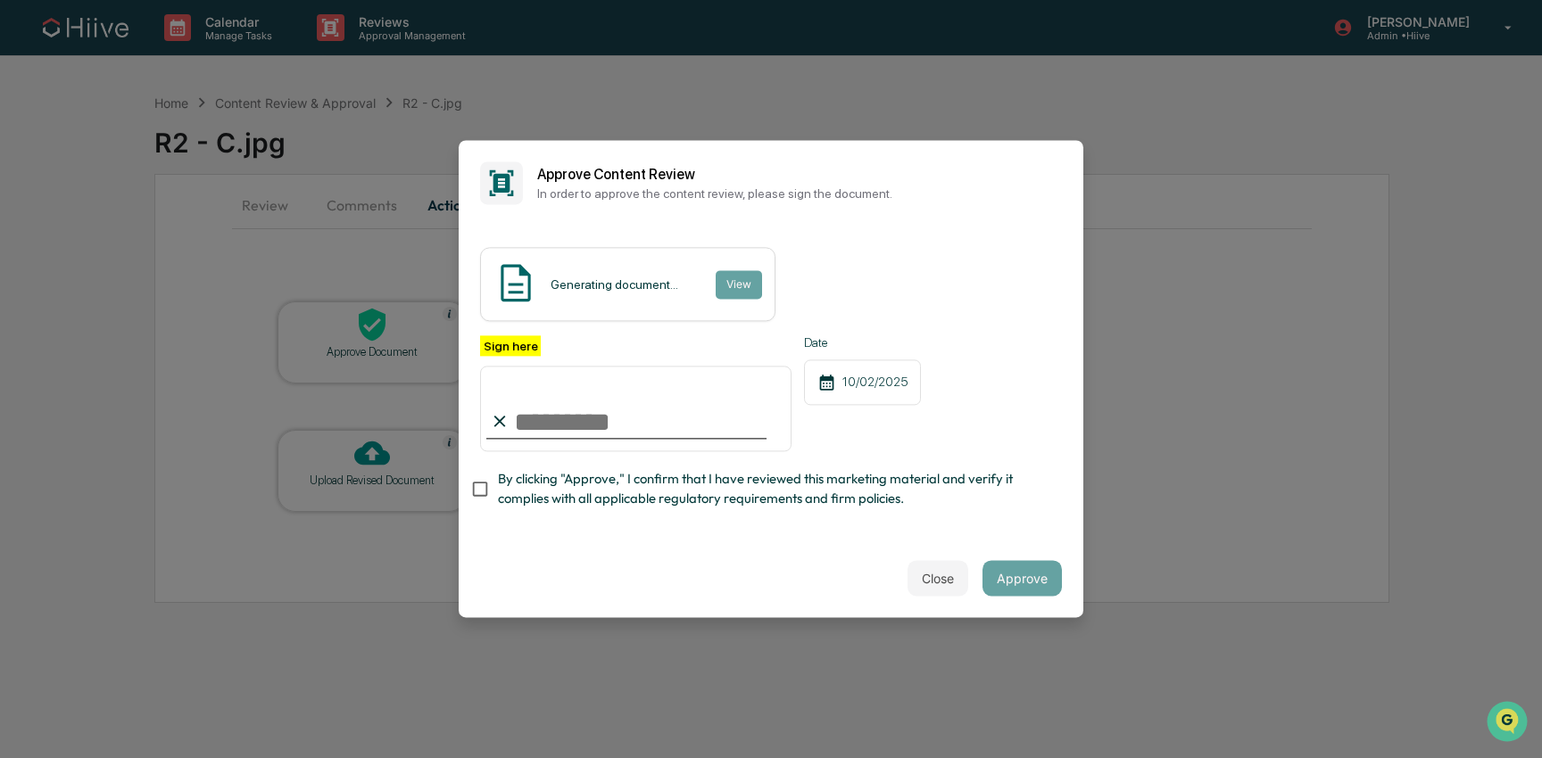
type input "**********"
click at [501, 476] on span "By clicking "Approve," I confirm that I have reviewed this marketing material a…" at bounding box center [773, 489] width 550 height 40
click at [1017, 608] on div "Close Approve" at bounding box center [771, 579] width 625 height 79
click at [1018, 587] on button "Approve" at bounding box center [1021, 579] width 79 height 36
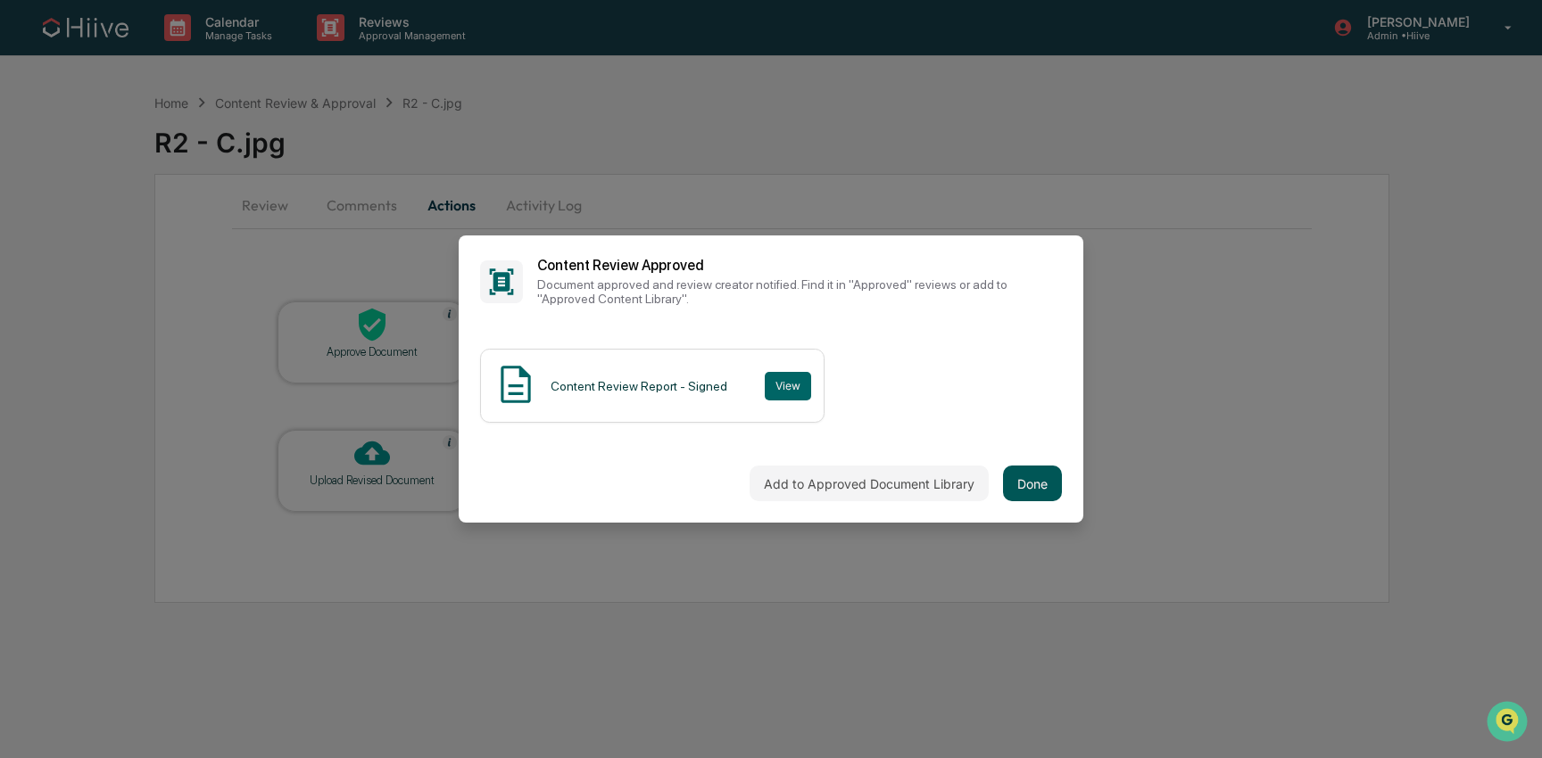
click at [1009, 487] on button "Done" at bounding box center [1032, 484] width 59 height 36
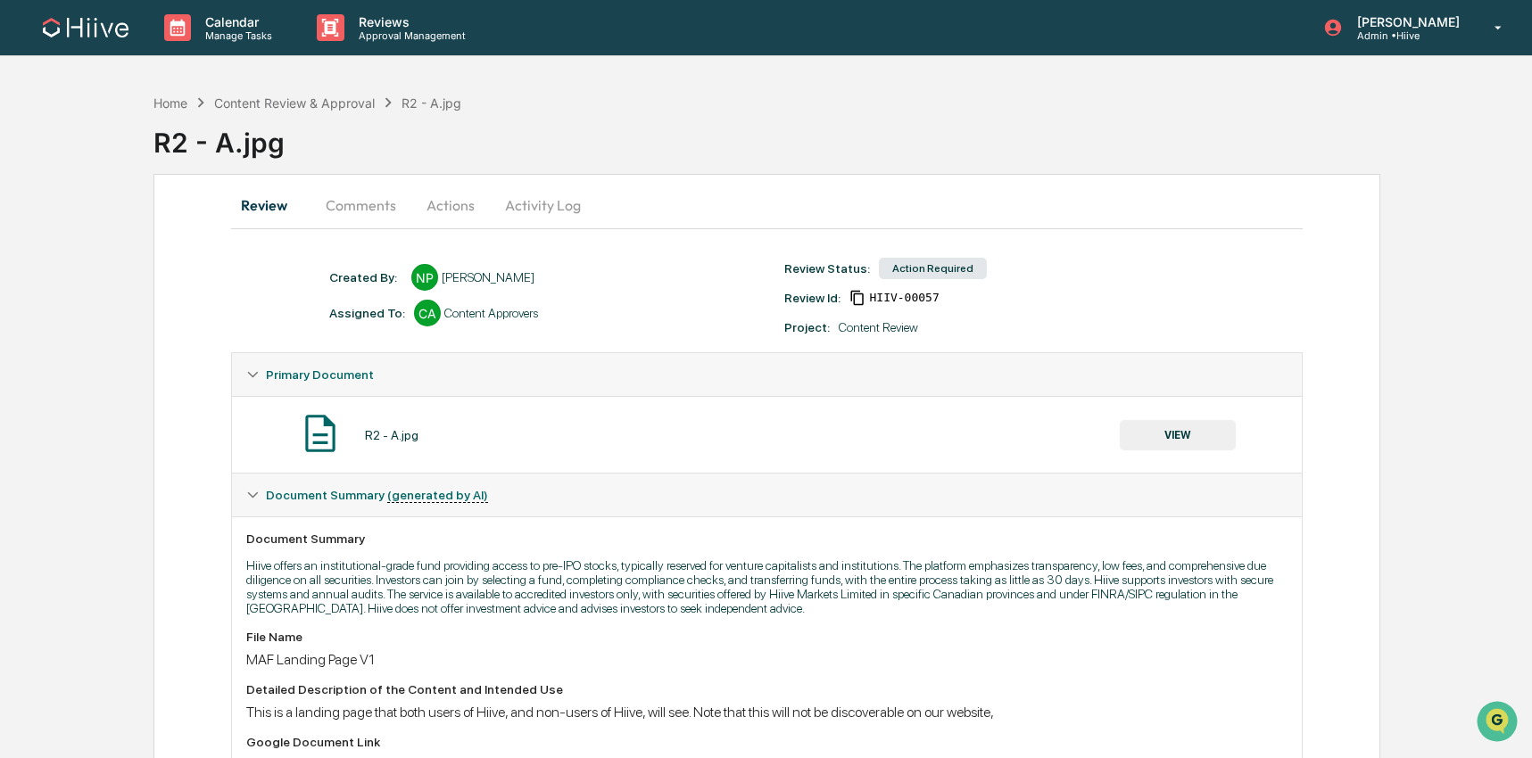
click at [455, 214] on button "Actions" at bounding box center [450, 205] width 80 height 43
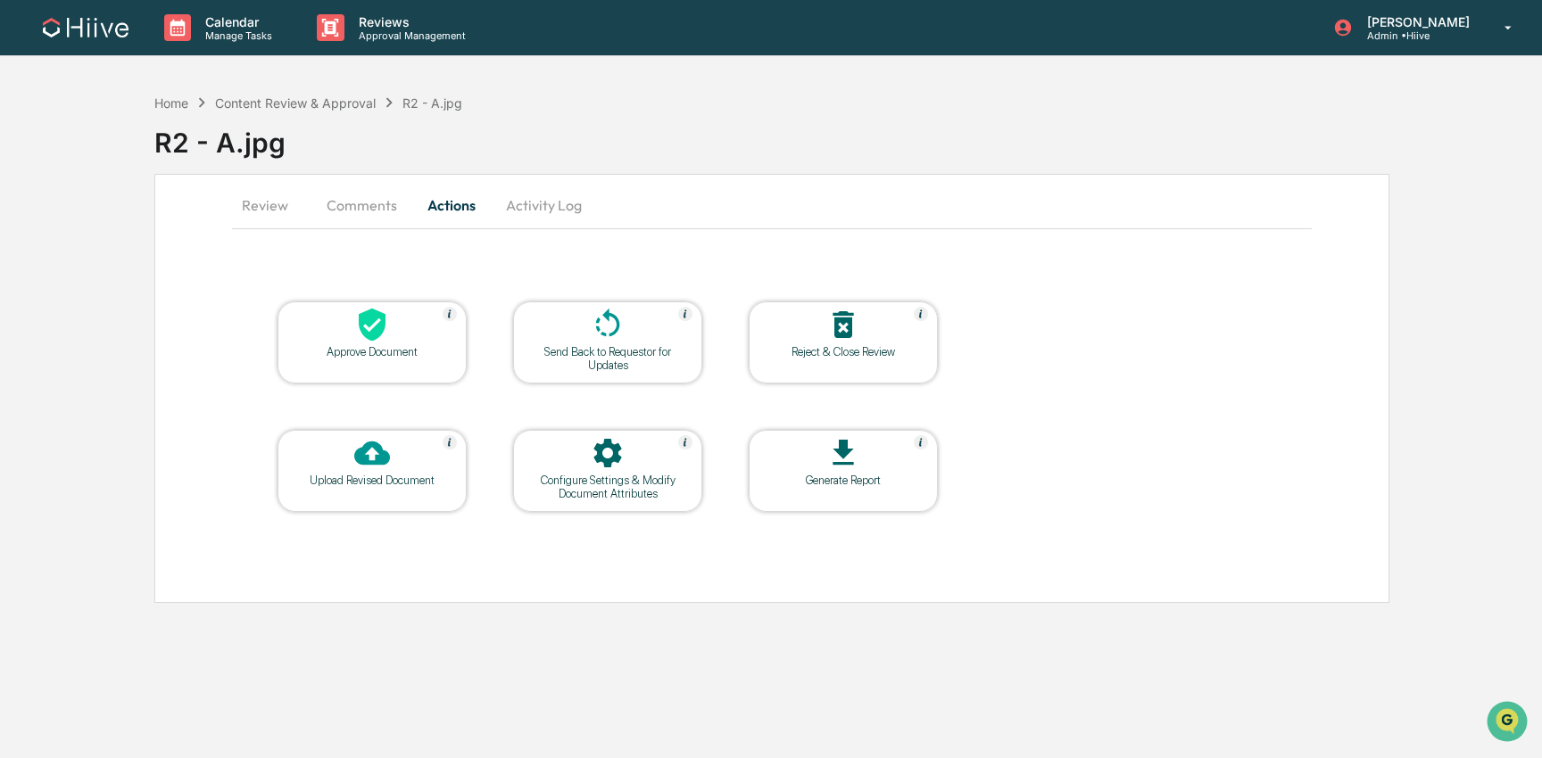
click at [372, 328] on icon at bounding box center [372, 325] width 36 height 36
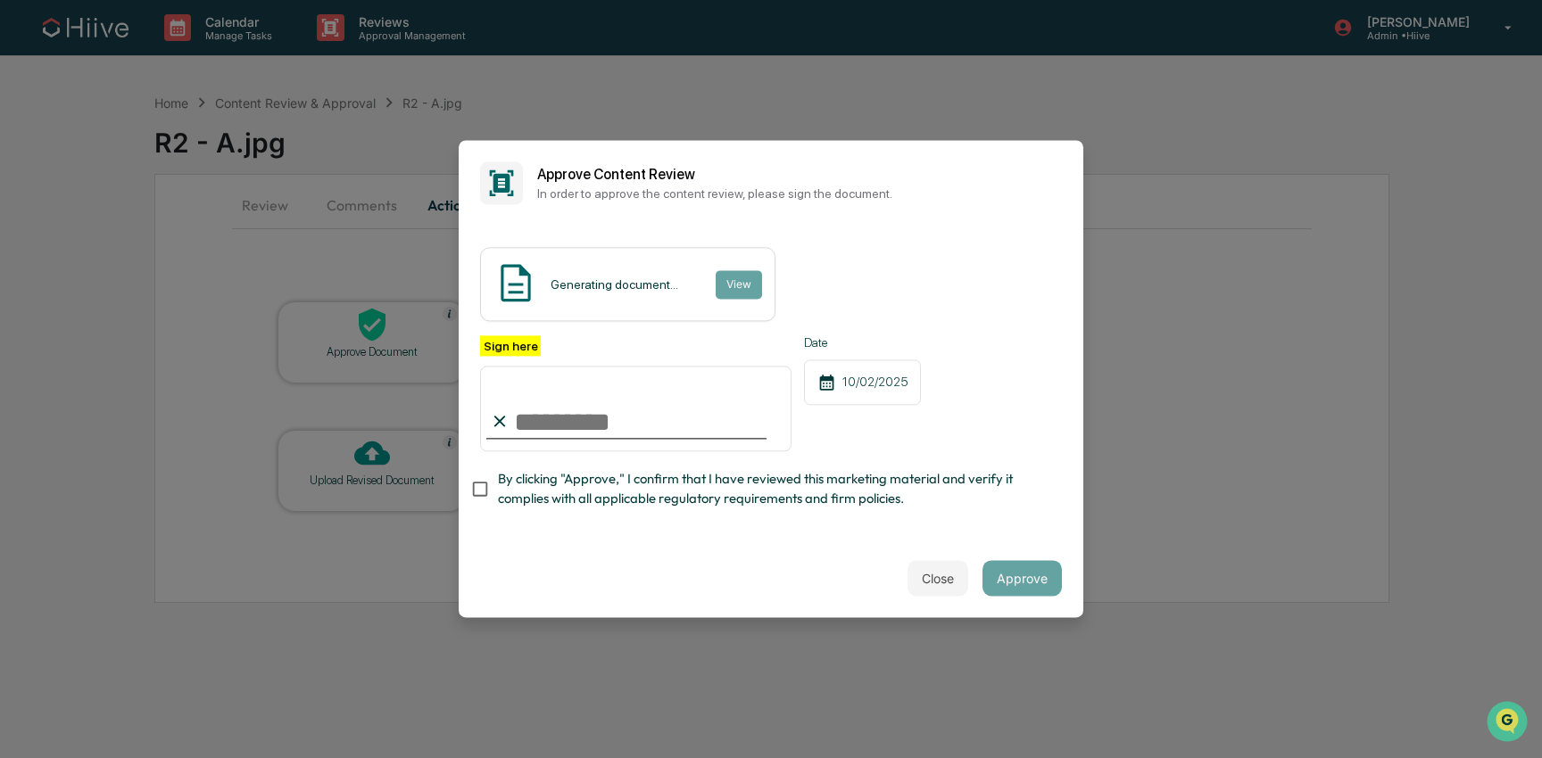
type input "**********"
click at [526, 493] on span "By clicking "Approve," I confirm that I have reviewed this marketing material a…" at bounding box center [773, 489] width 550 height 40
click at [1024, 568] on button "Approve" at bounding box center [1021, 579] width 79 height 36
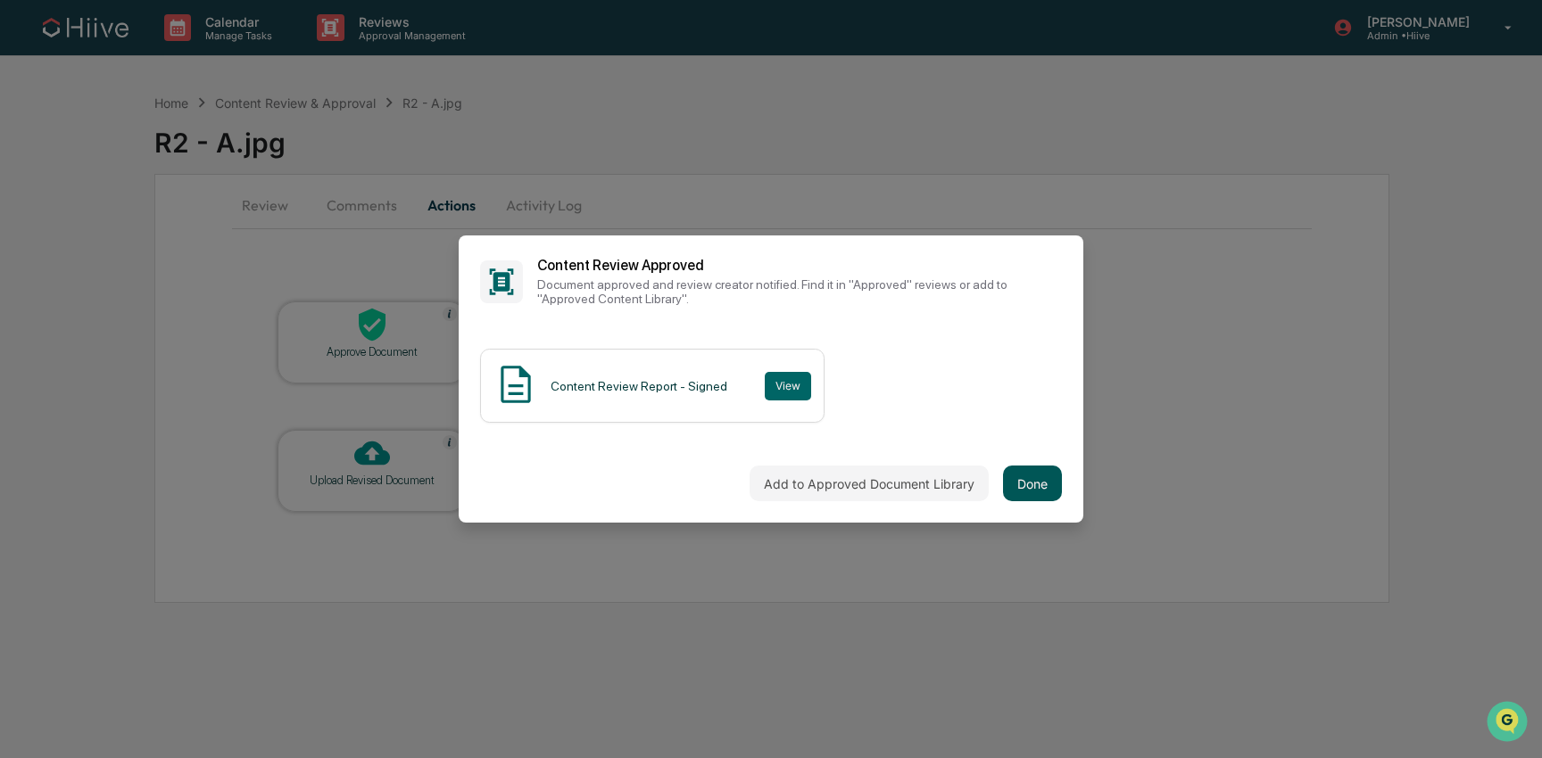
click at [1036, 483] on button "Done" at bounding box center [1032, 484] width 59 height 36
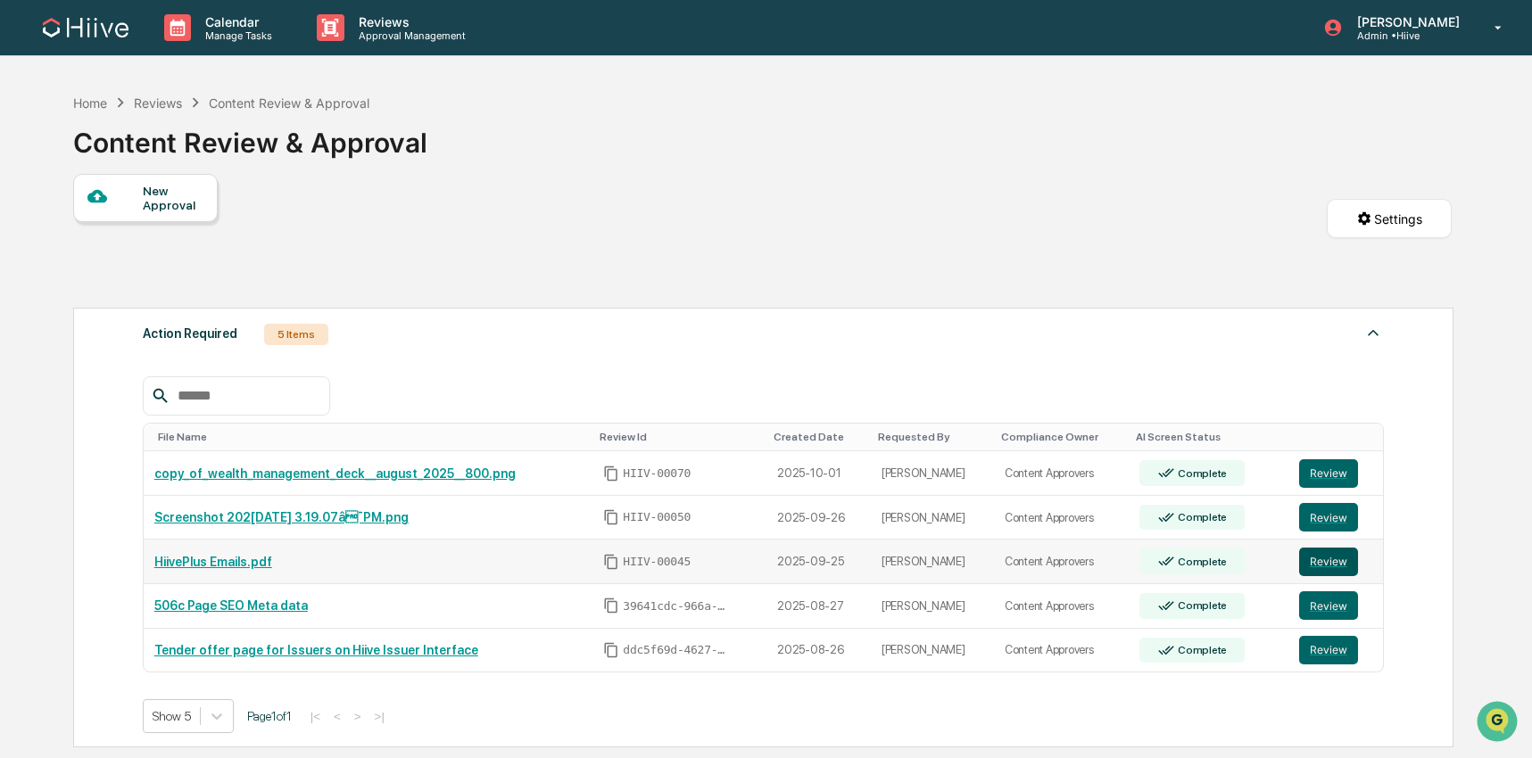
click at [1329, 568] on button "Review" at bounding box center [1328, 562] width 59 height 29
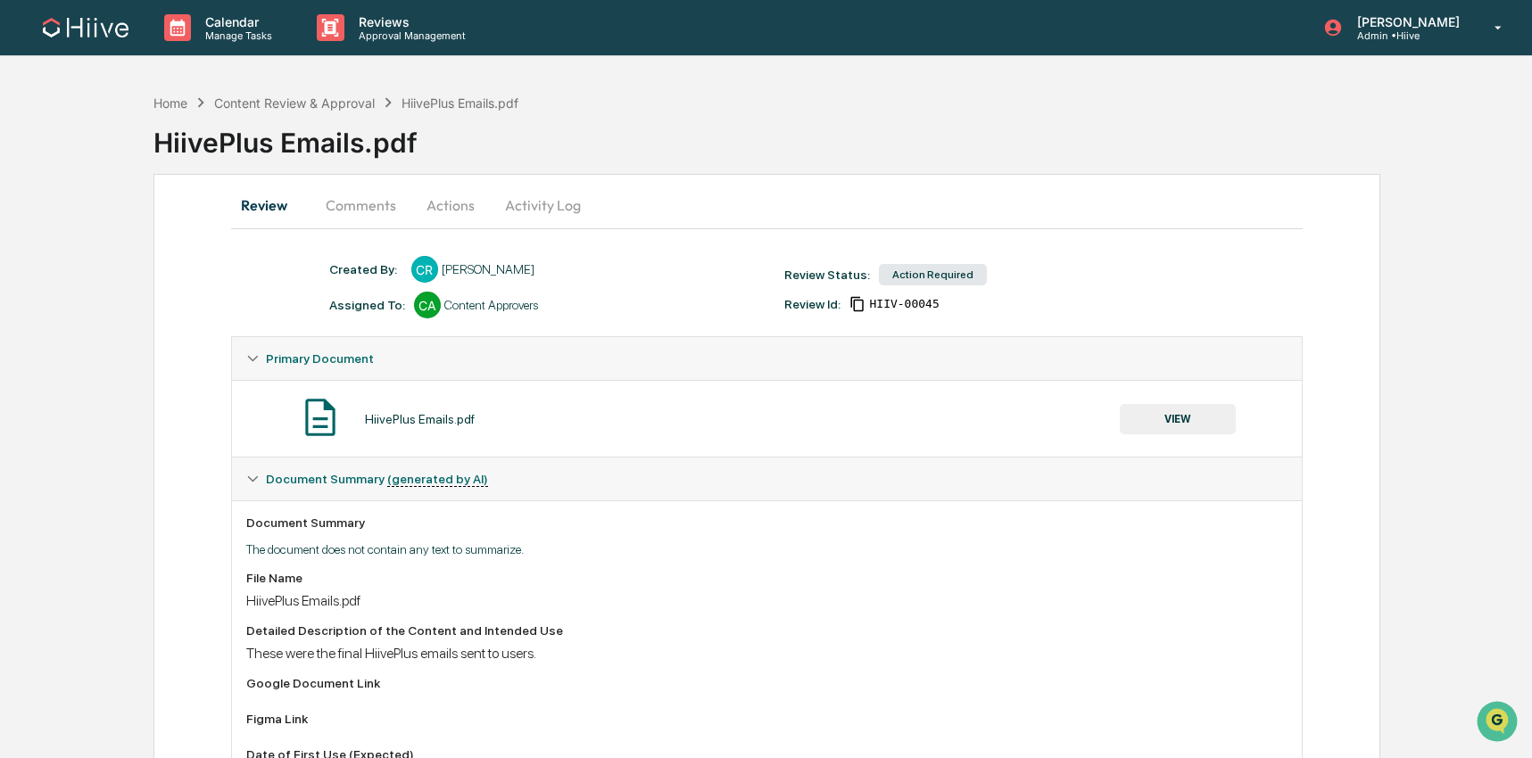
click at [354, 202] on button "Comments" at bounding box center [360, 205] width 99 height 43
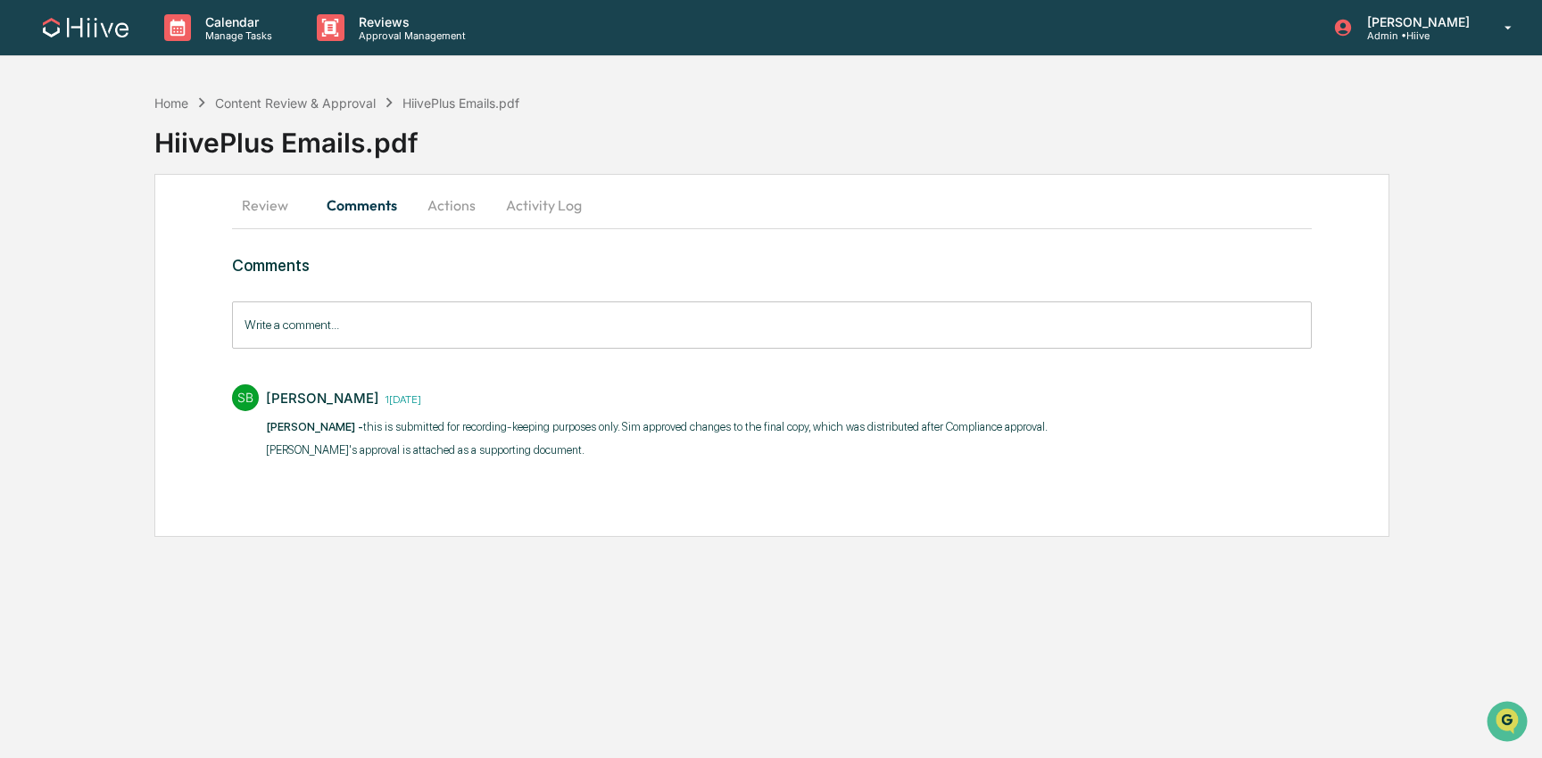
click at [286, 113] on div "HiivePlus Emails.pdf" at bounding box center [848, 135] width 1388 height 46
click at [292, 97] on div "Content Review & Approval" at bounding box center [295, 102] width 161 height 15
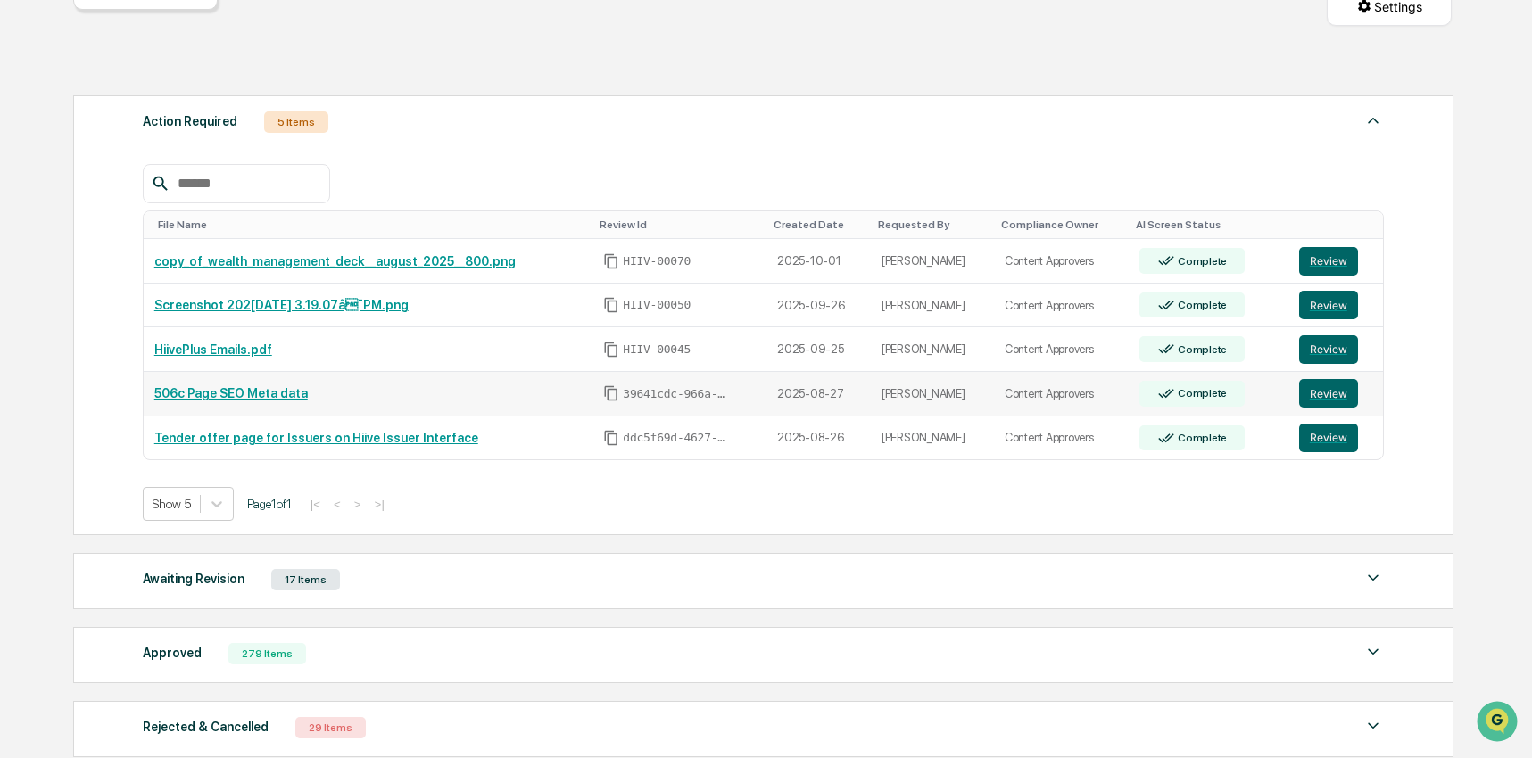
scroll to position [214, 0]
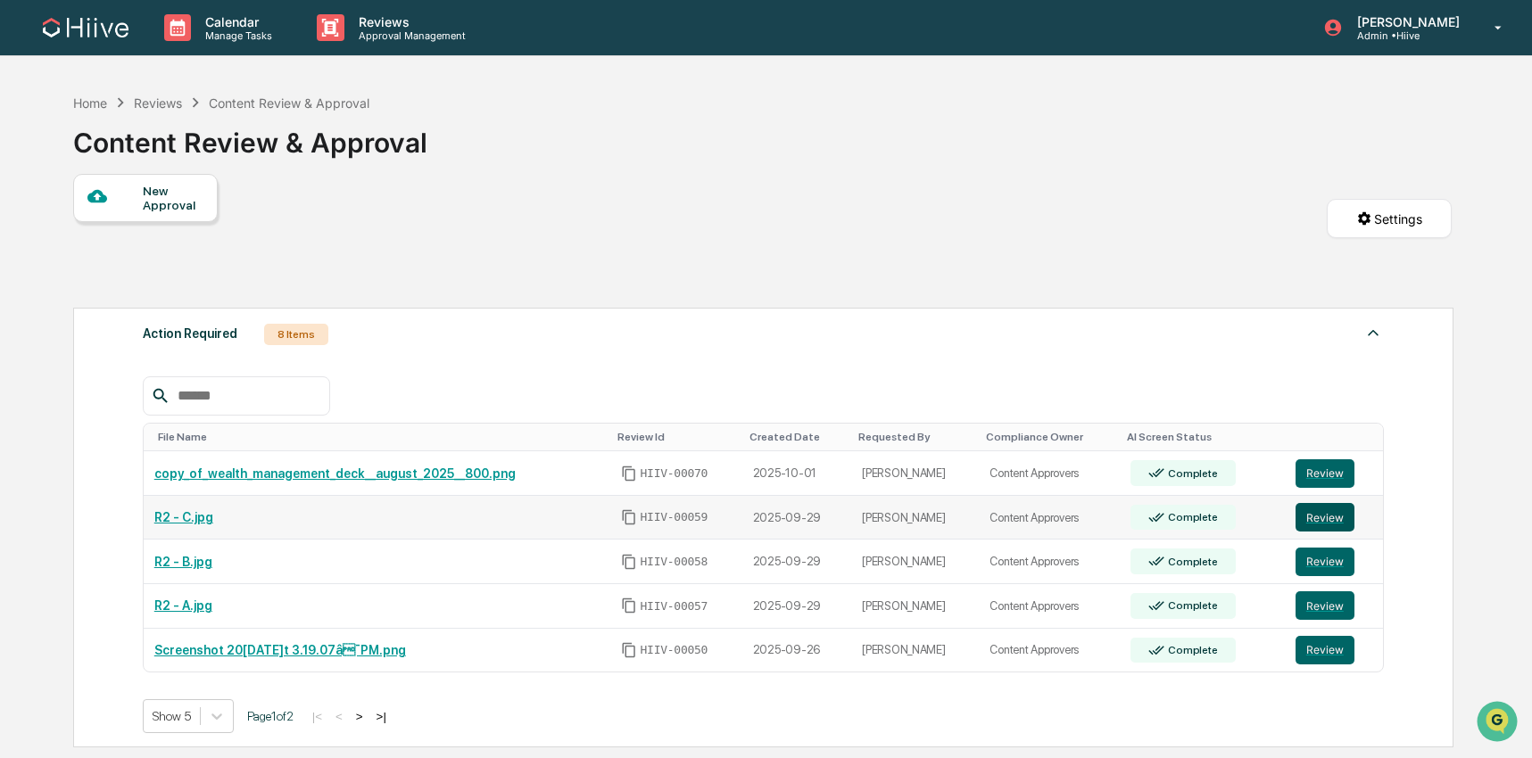
click at [1326, 518] on button "Review" at bounding box center [1325, 517] width 59 height 29
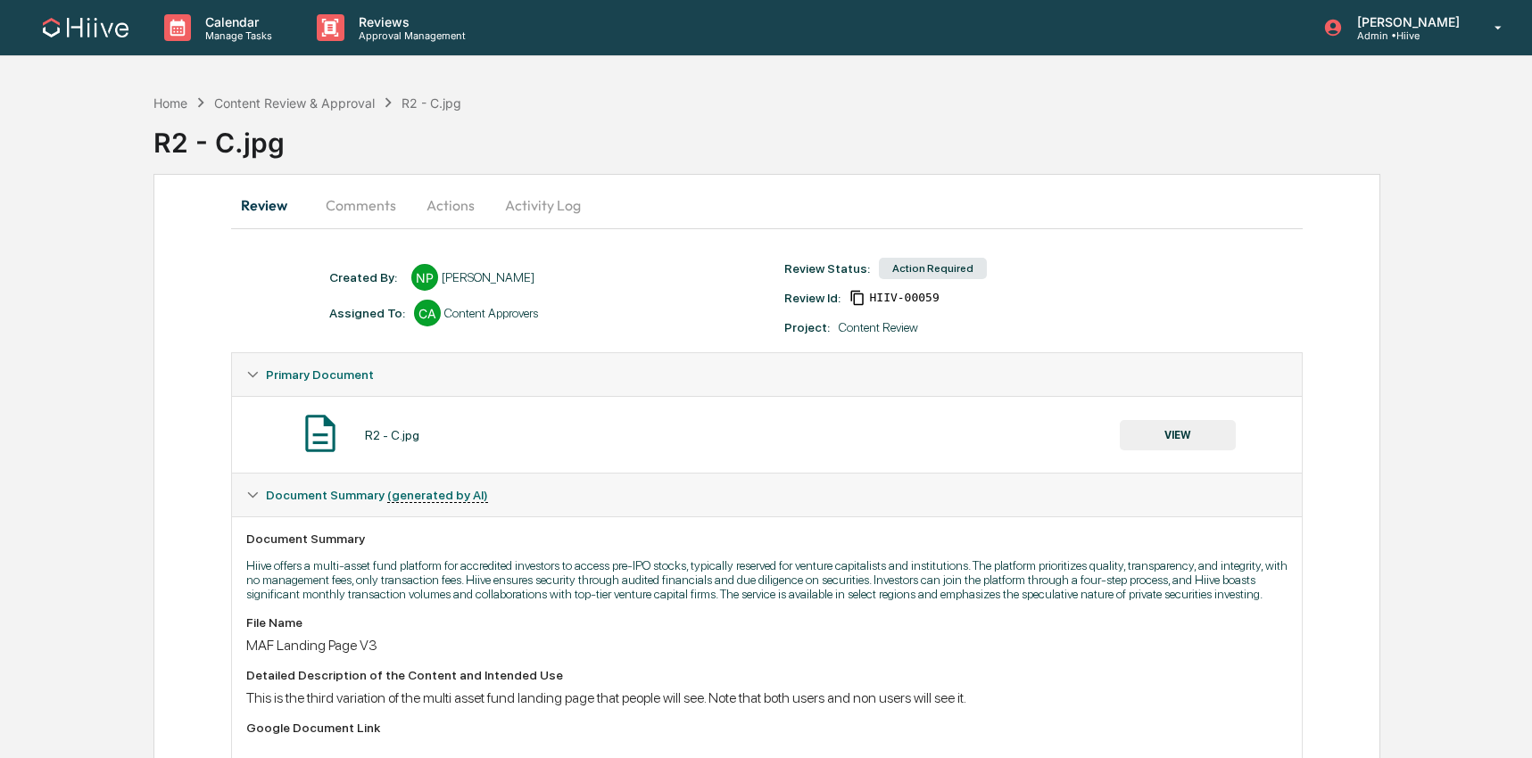
click at [352, 204] on button "Comments" at bounding box center [360, 205] width 99 height 43
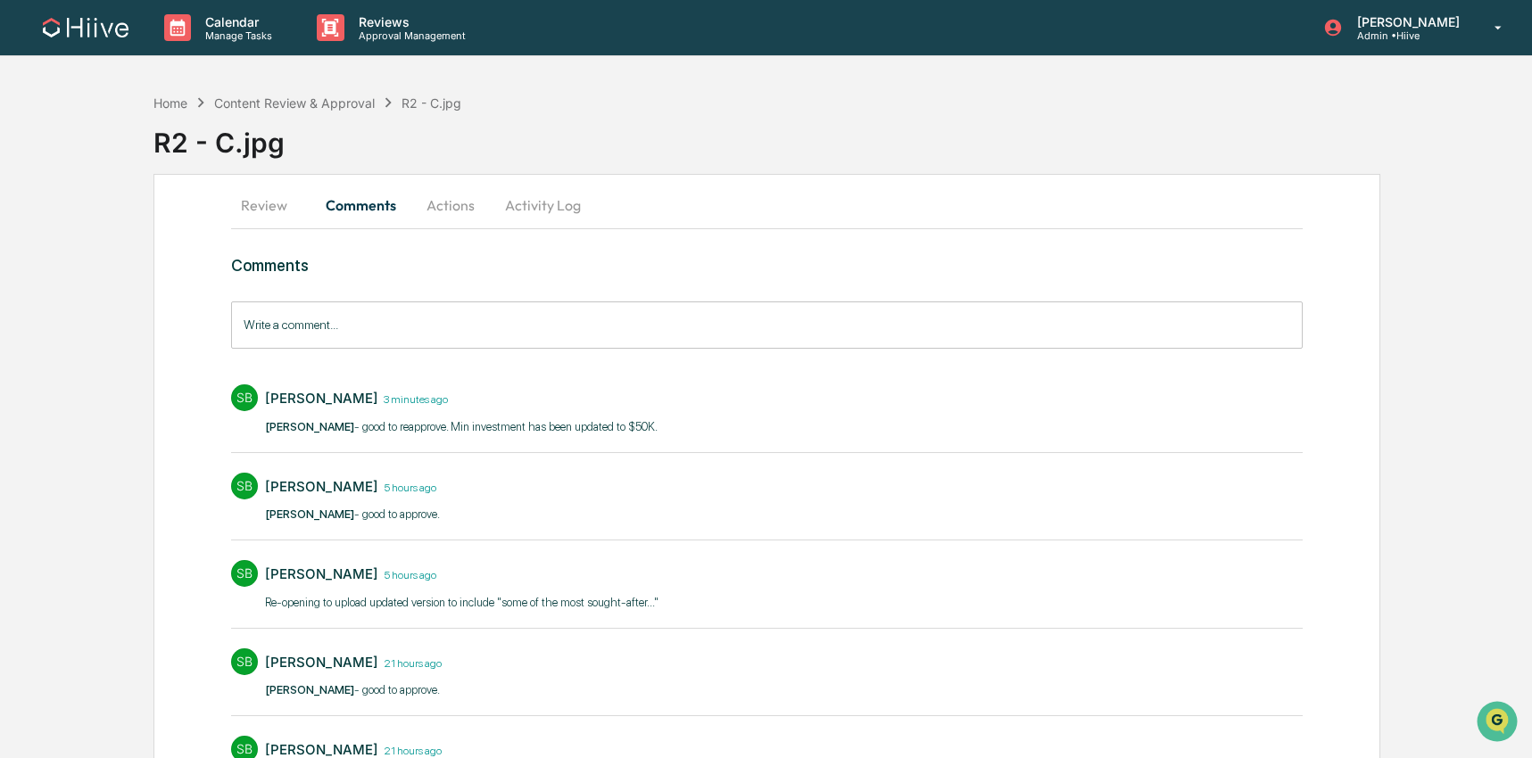
click at [458, 211] on button "Actions" at bounding box center [450, 205] width 80 height 43
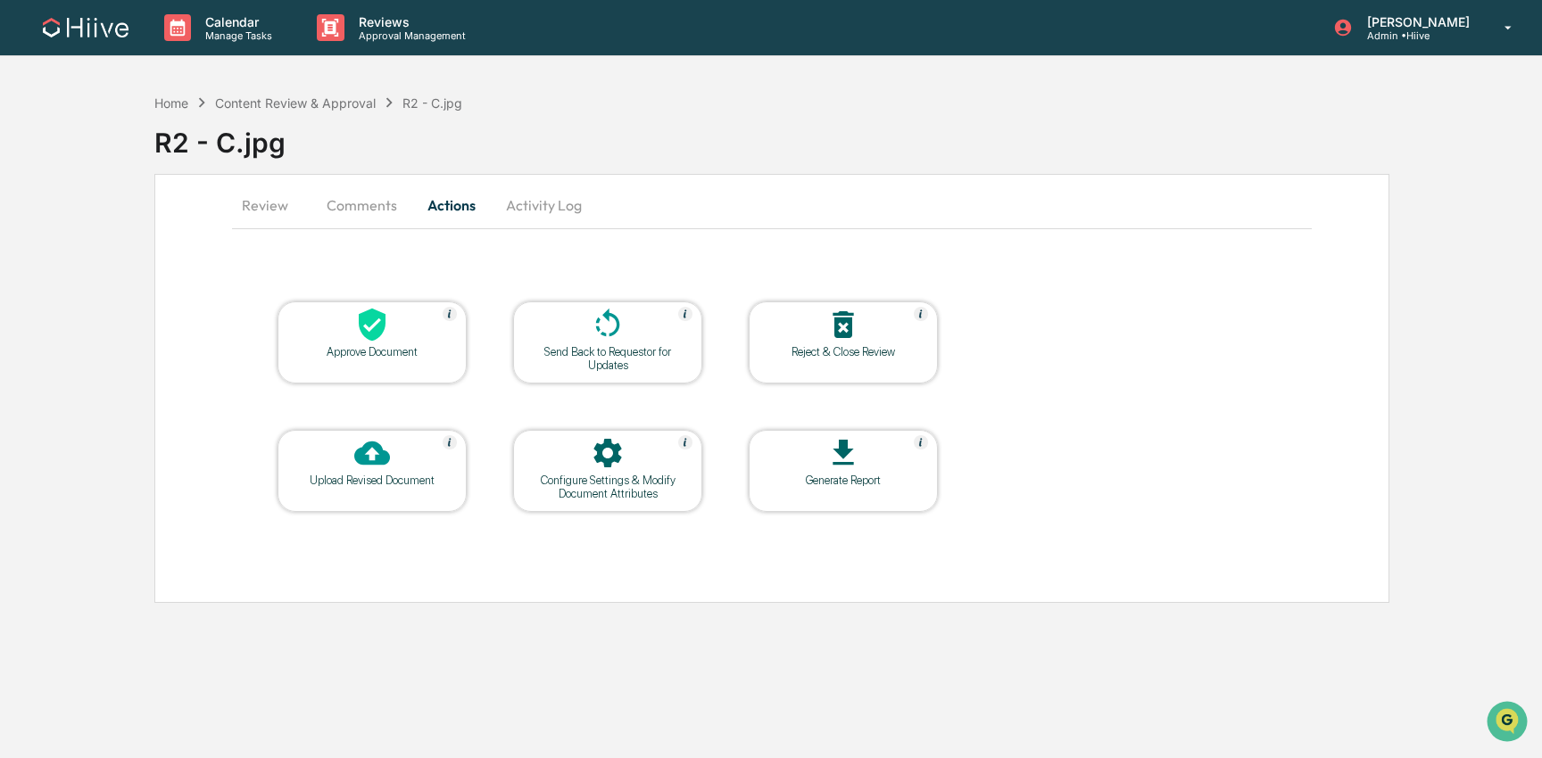
click at [373, 333] on icon at bounding box center [372, 325] width 27 height 33
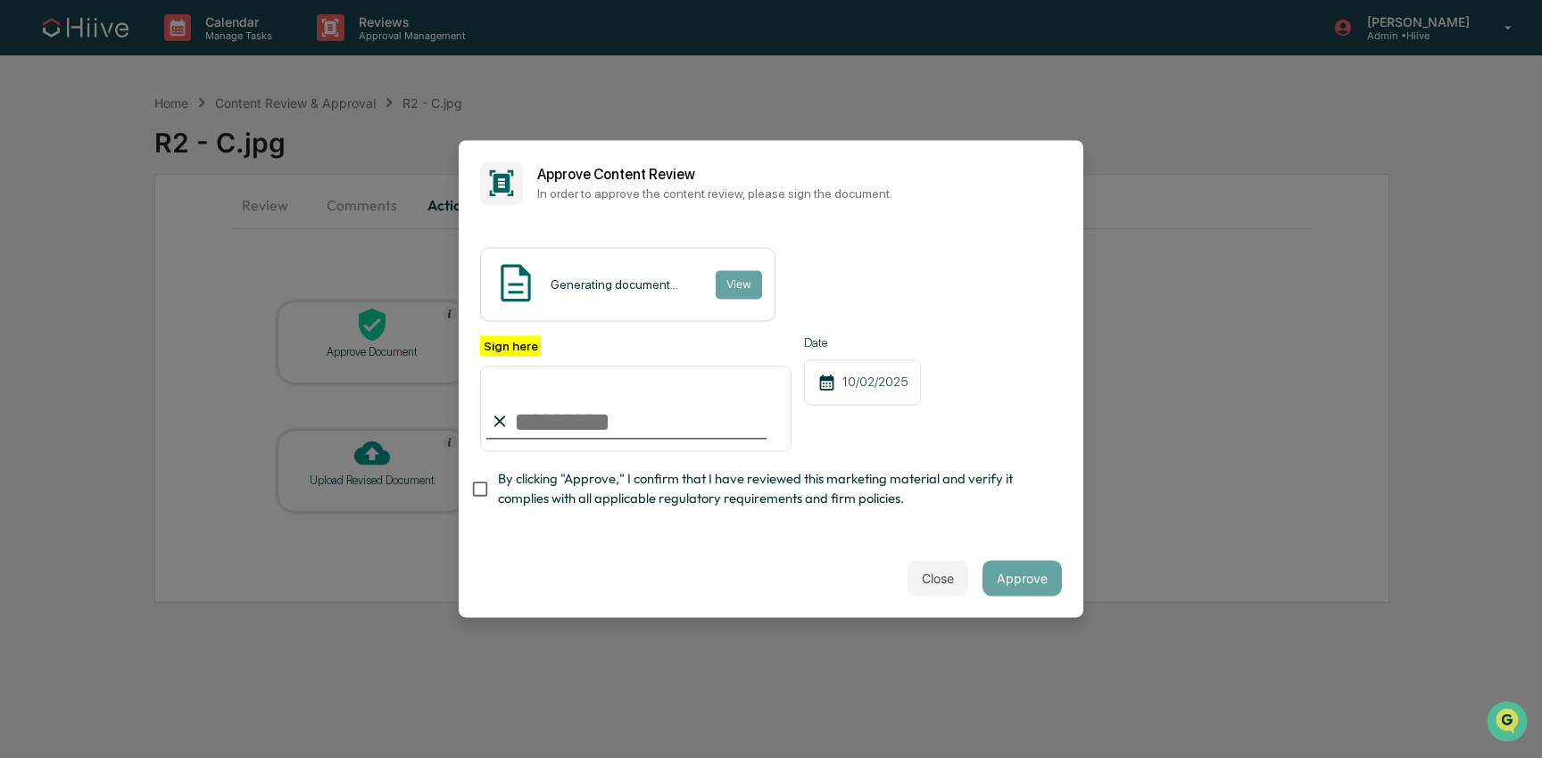
type input "**********"
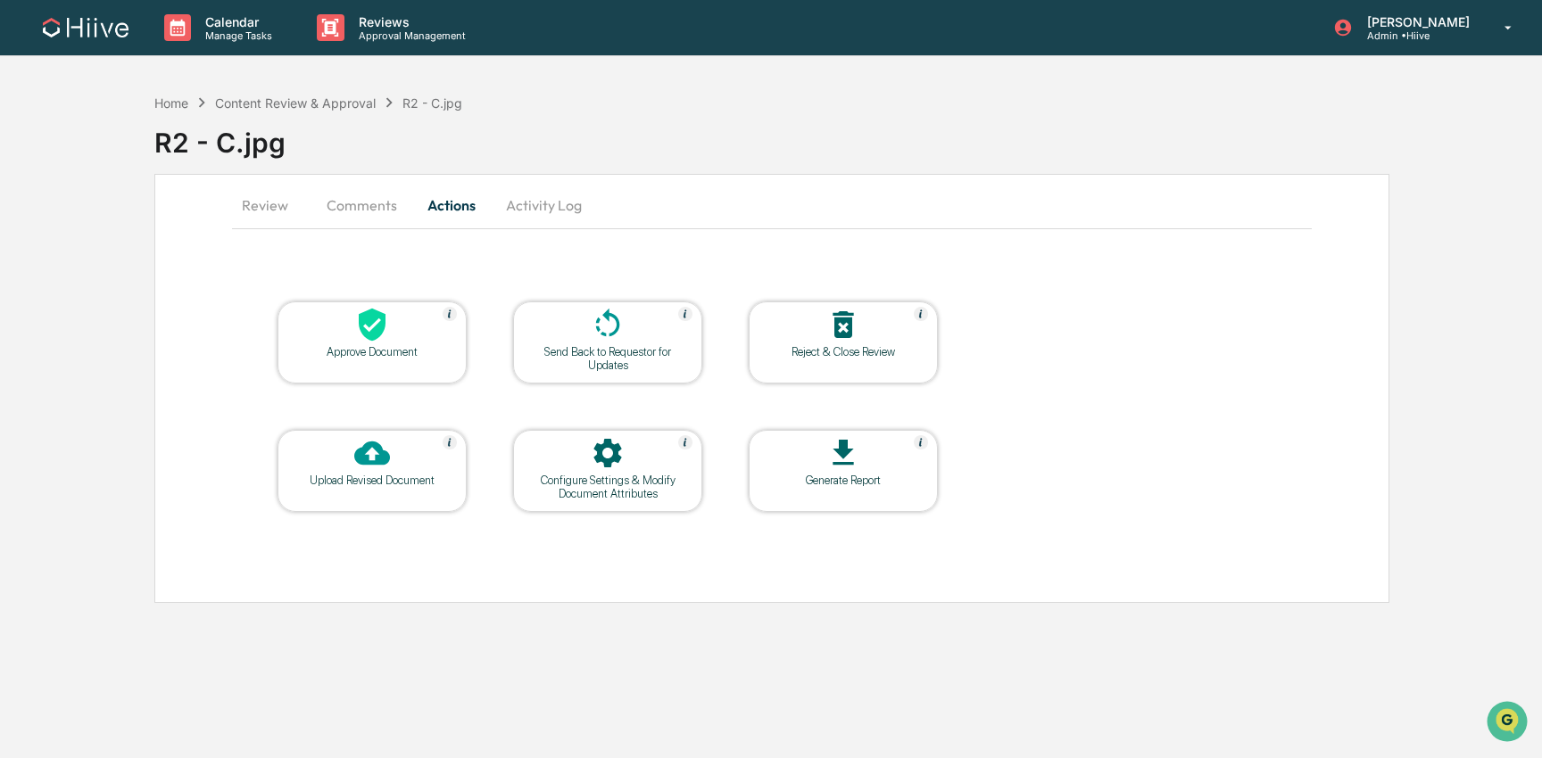
click at [381, 308] on icon at bounding box center [372, 325] width 36 height 36
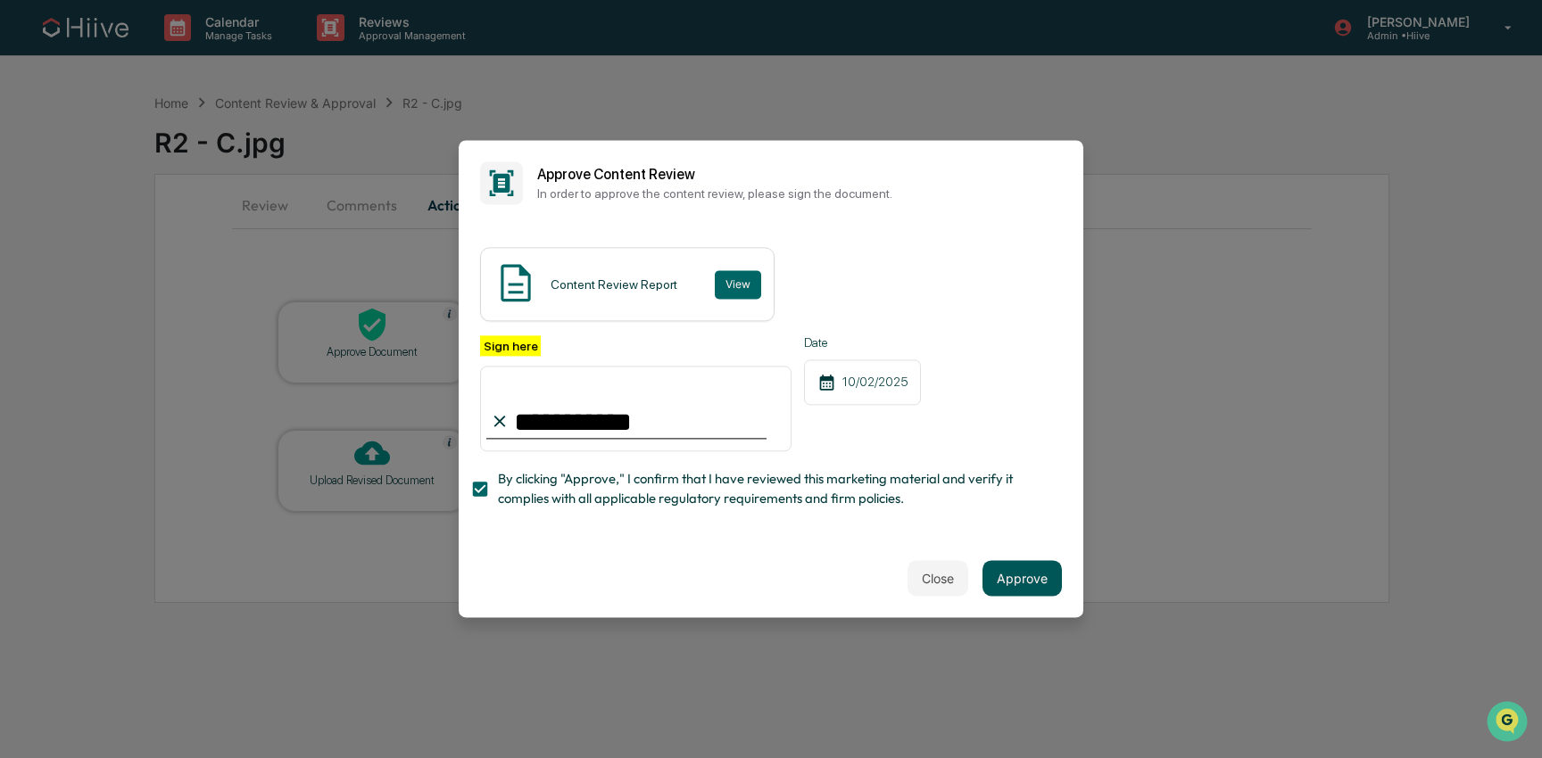
click at [1011, 578] on button "Approve" at bounding box center [1021, 579] width 79 height 36
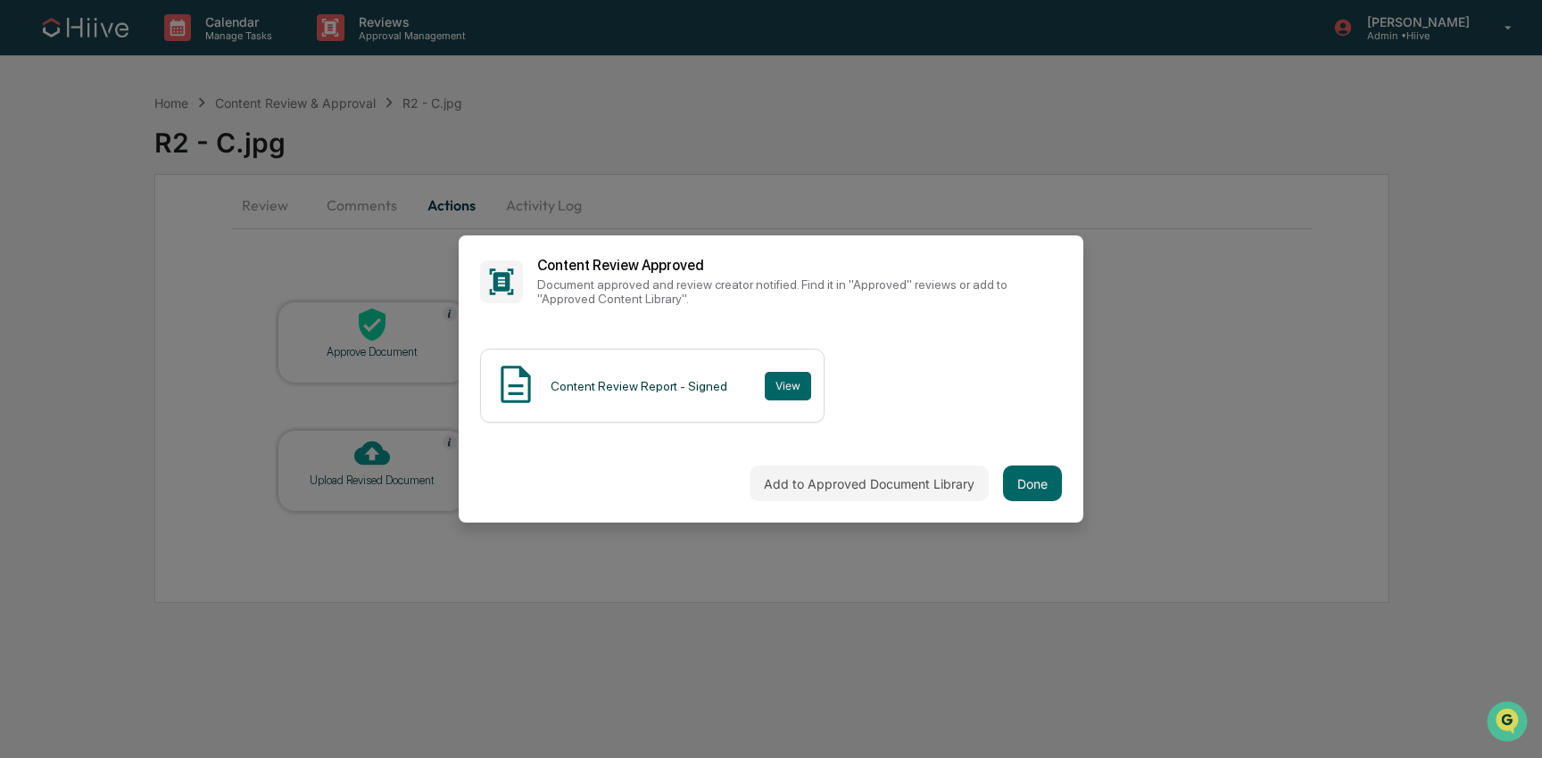
click at [999, 459] on div "Add to Approved Document Library Done" at bounding box center [771, 483] width 625 height 79
click at [1011, 468] on button "Done" at bounding box center [1032, 484] width 59 height 36
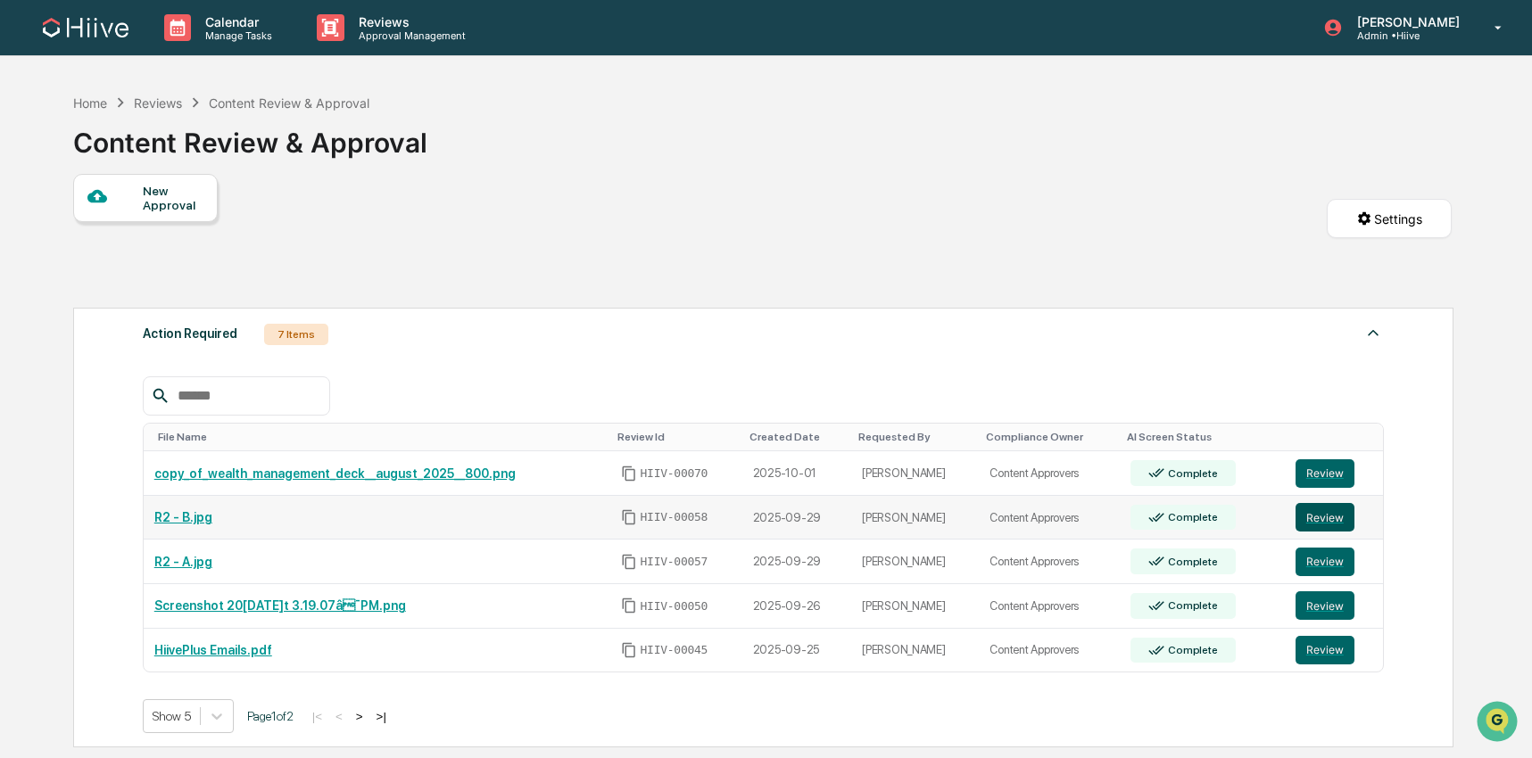
click at [1310, 521] on button "Review" at bounding box center [1325, 517] width 59 height 29
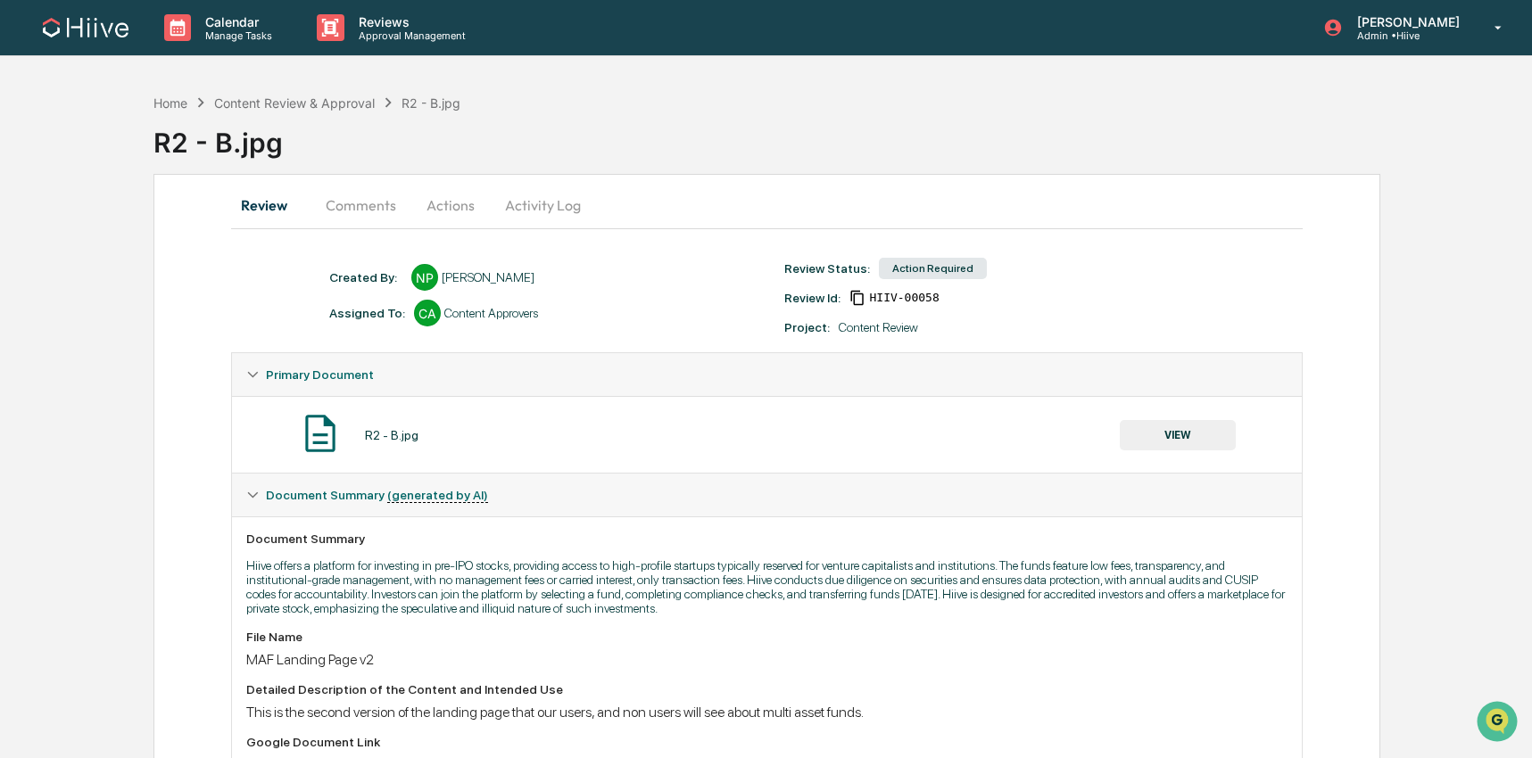
click at [333, 203] on button "Comments" at bounding box center [360, 205] width 99 height 43
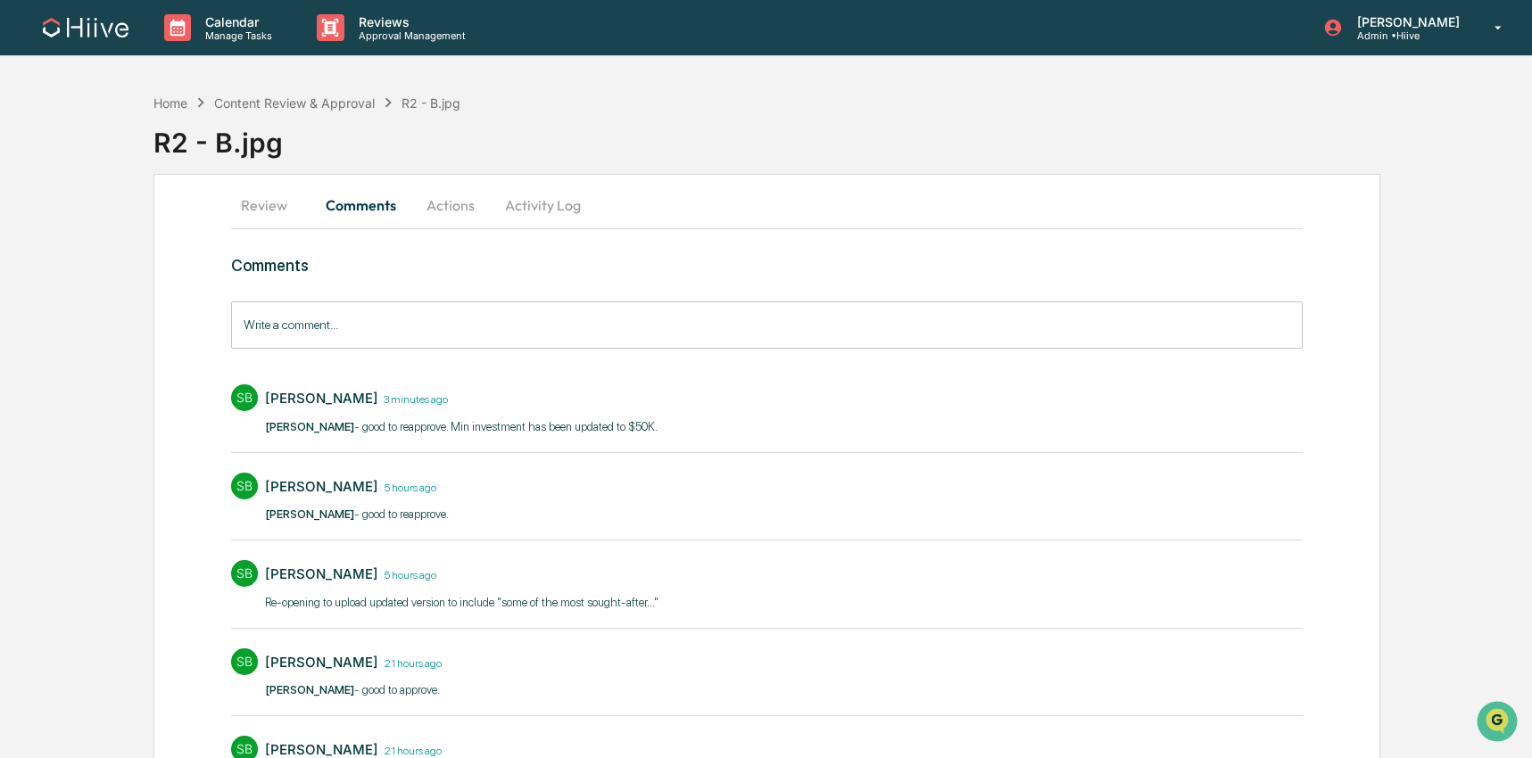
click at [447, 211] on button "Actions" at bounding box center [450, 205] width 80 height 43
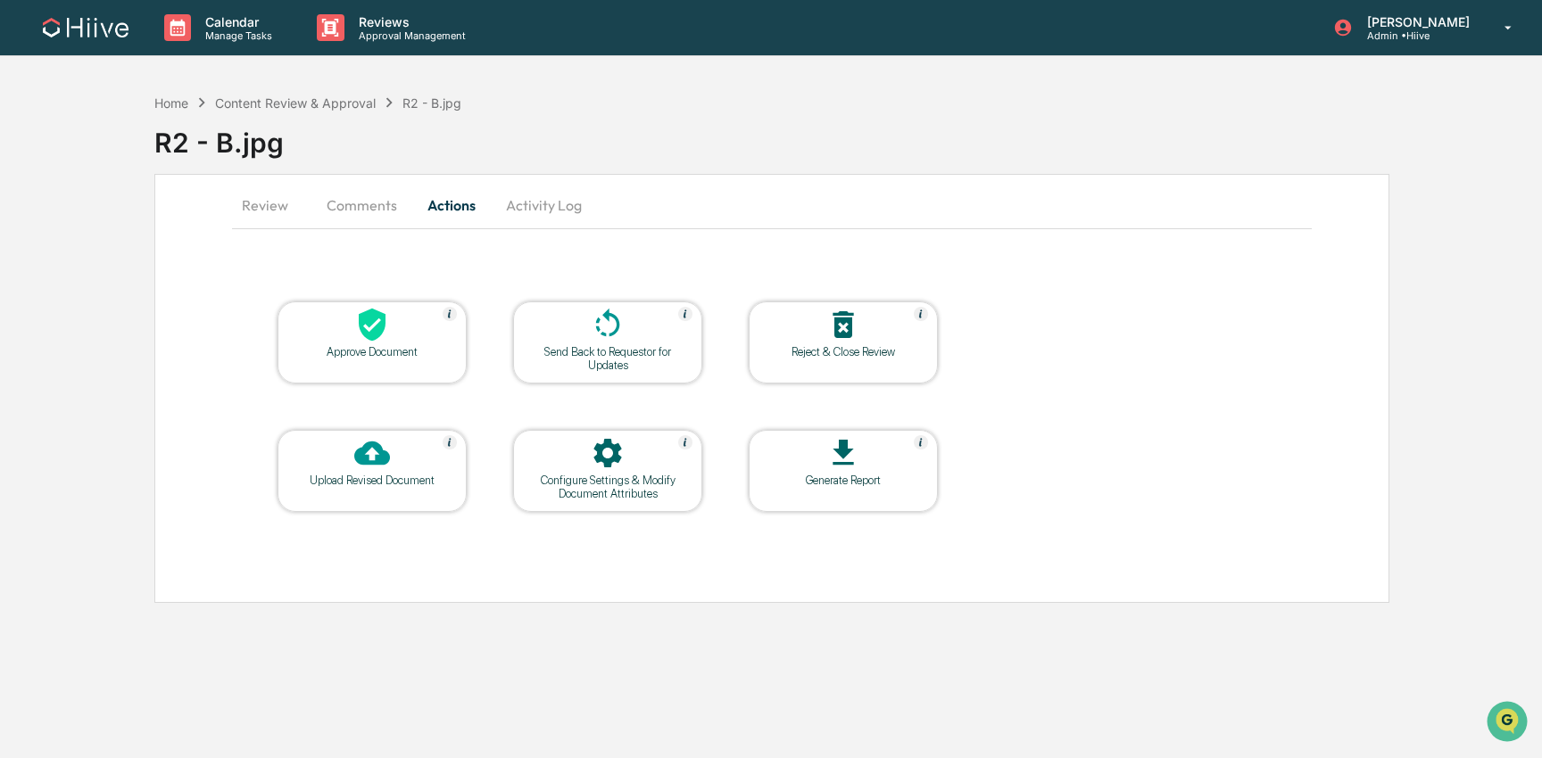
click at [357, 333] on icon at bounding box center [372, 325] width 36 height 36
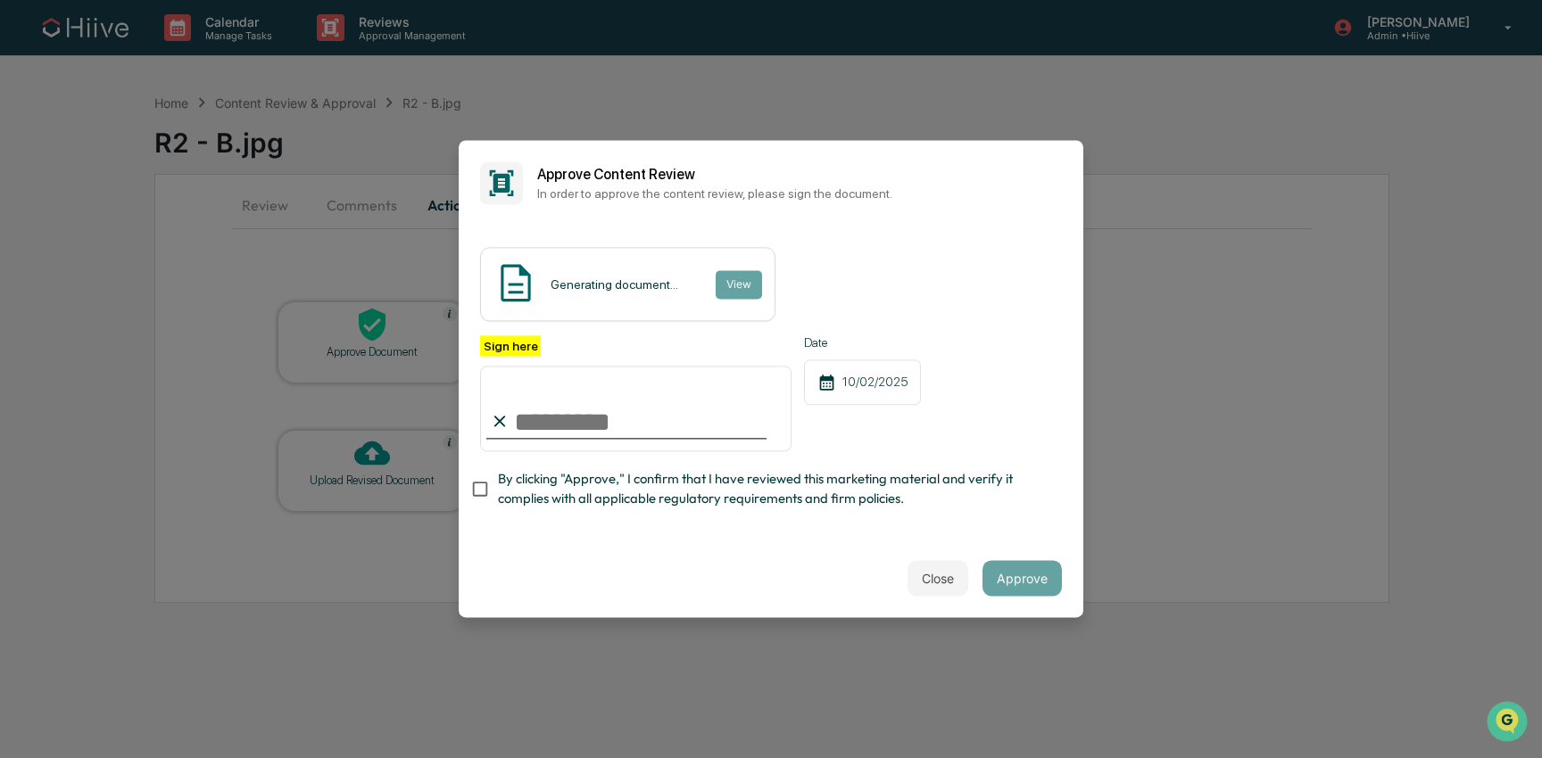
type input "**********"
click at [595, 477] on span "By clicking "Approve," I confirm that I have reviewed this marketing material a…" at bounding box center [773, 489] width 550 height 40
click at [1033, 567] on button "Approve" at bounding box center [1021, 579] width 79 height 36
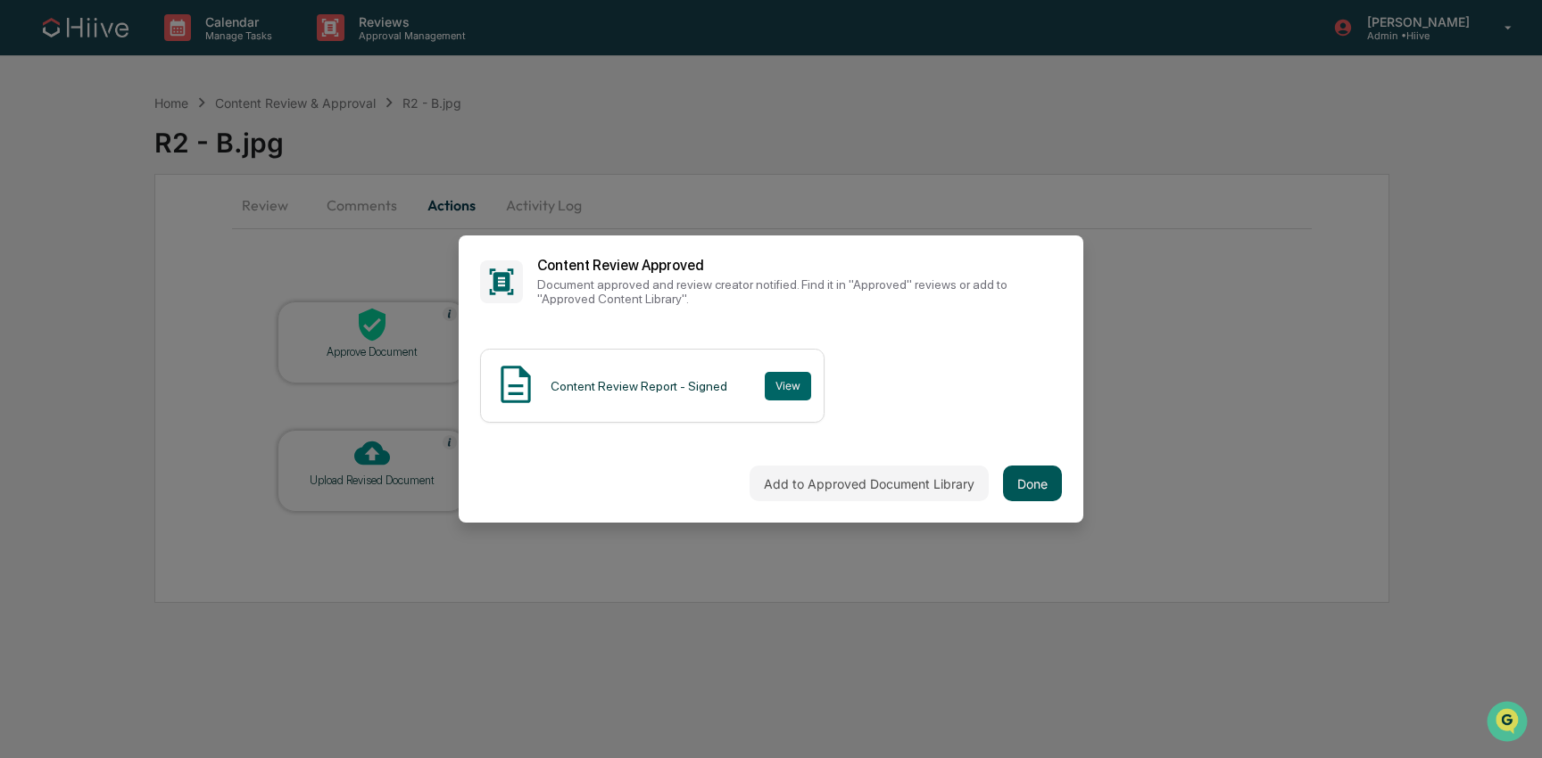
click at [1028, 481] on button "Done" at bounding box center [1032, 484] width 59 height 36
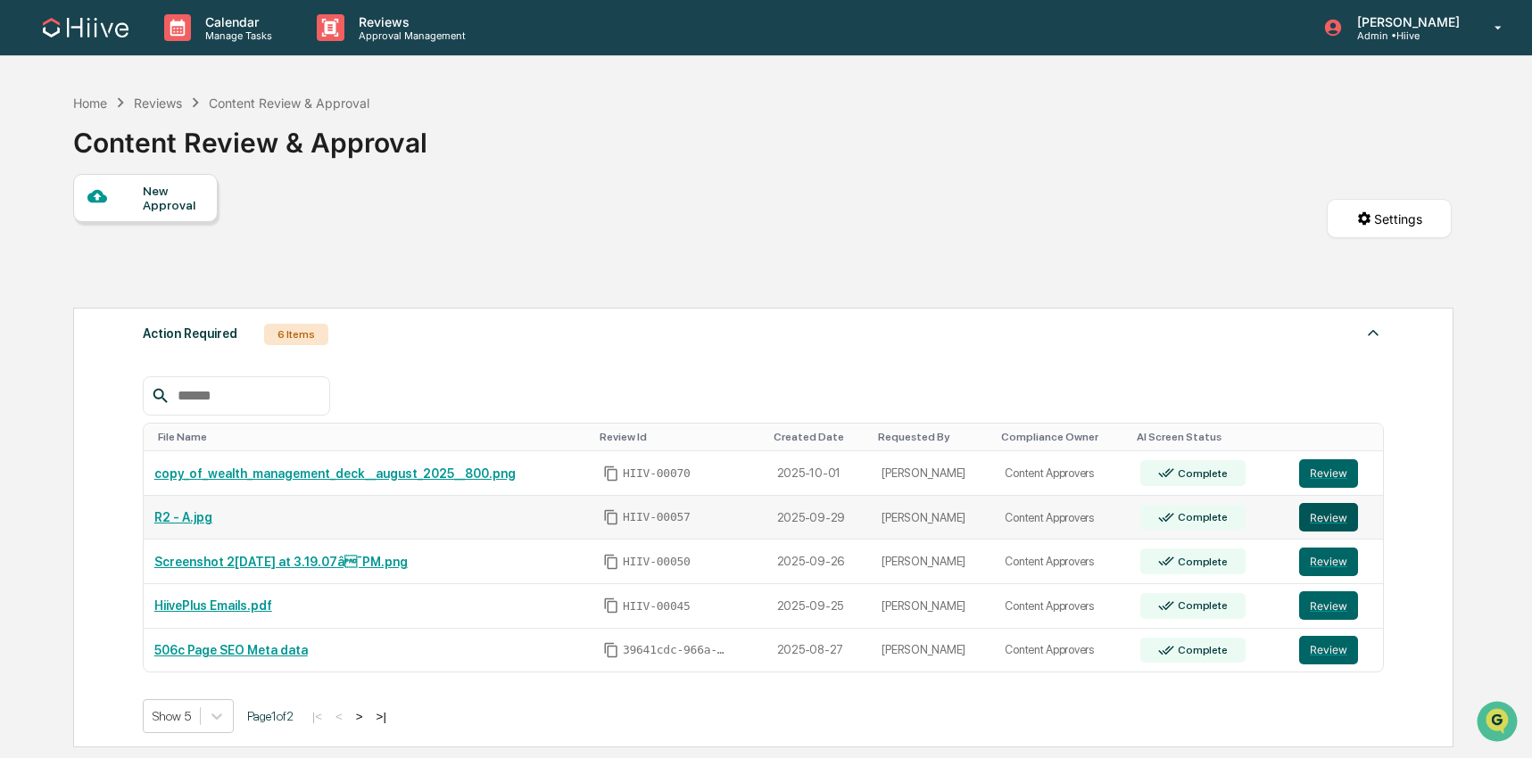
click at [1332, 520] on button "Review" at bounding box center [1328, 517] width 59 height 29
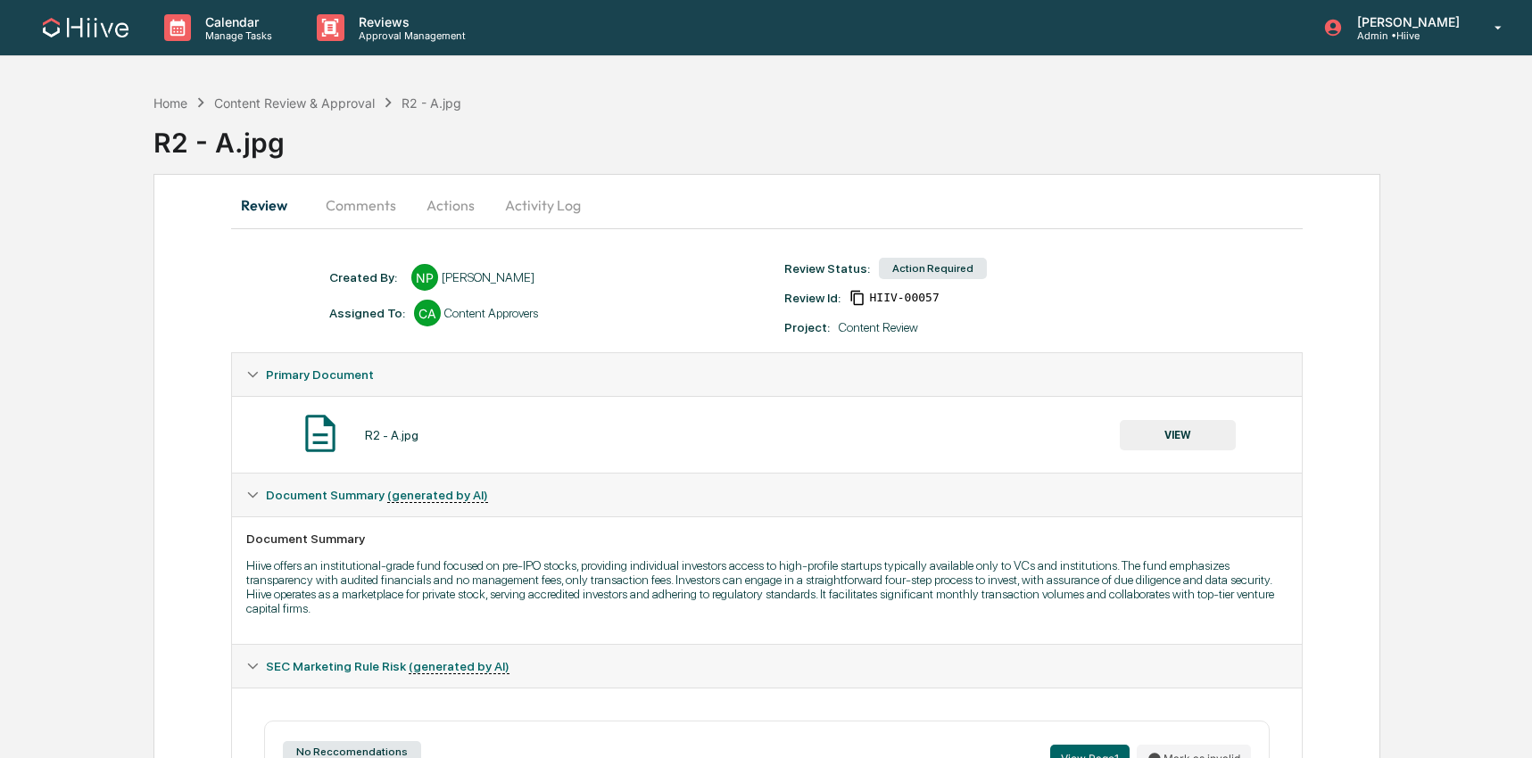
click at [352, 210] on button "Comments" at bounding box center [360, 205] width 99 height 43
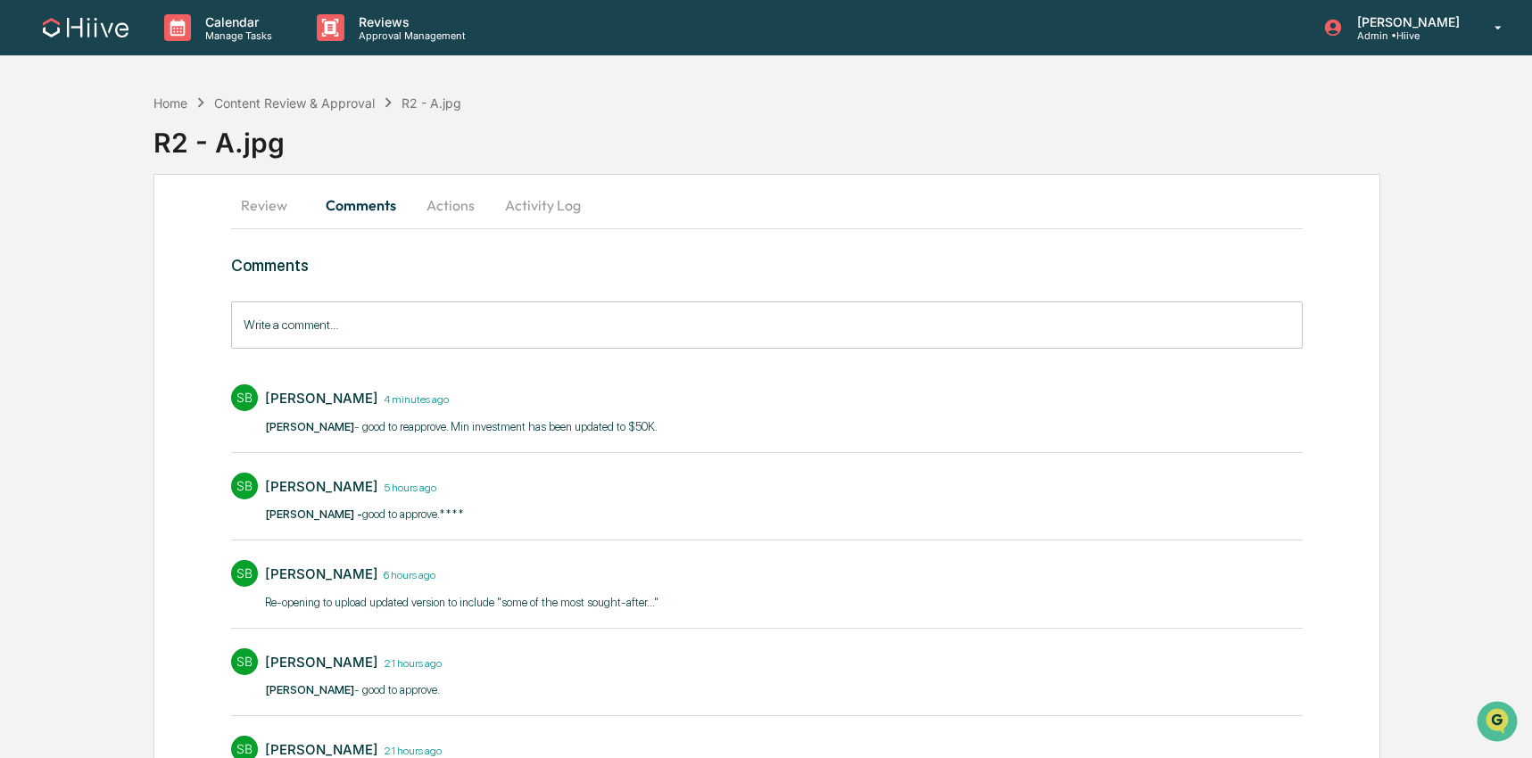
click at [458, 204] on button "Actions" at bounding box center [450, 205] width 80 height 43
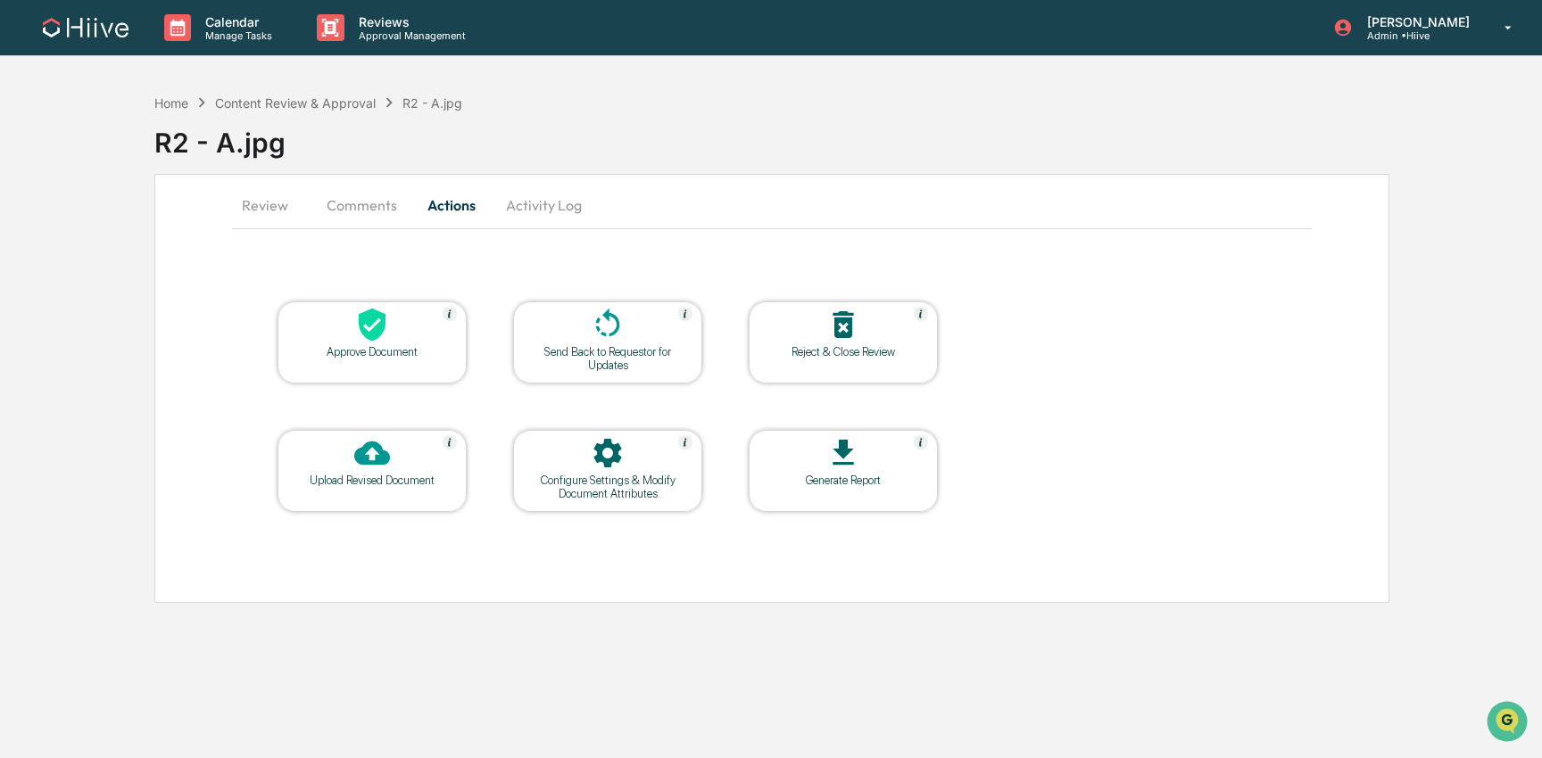
click at [358, 360] on div "Approve Document" at bounding box center [372, 343] width 189 height 82
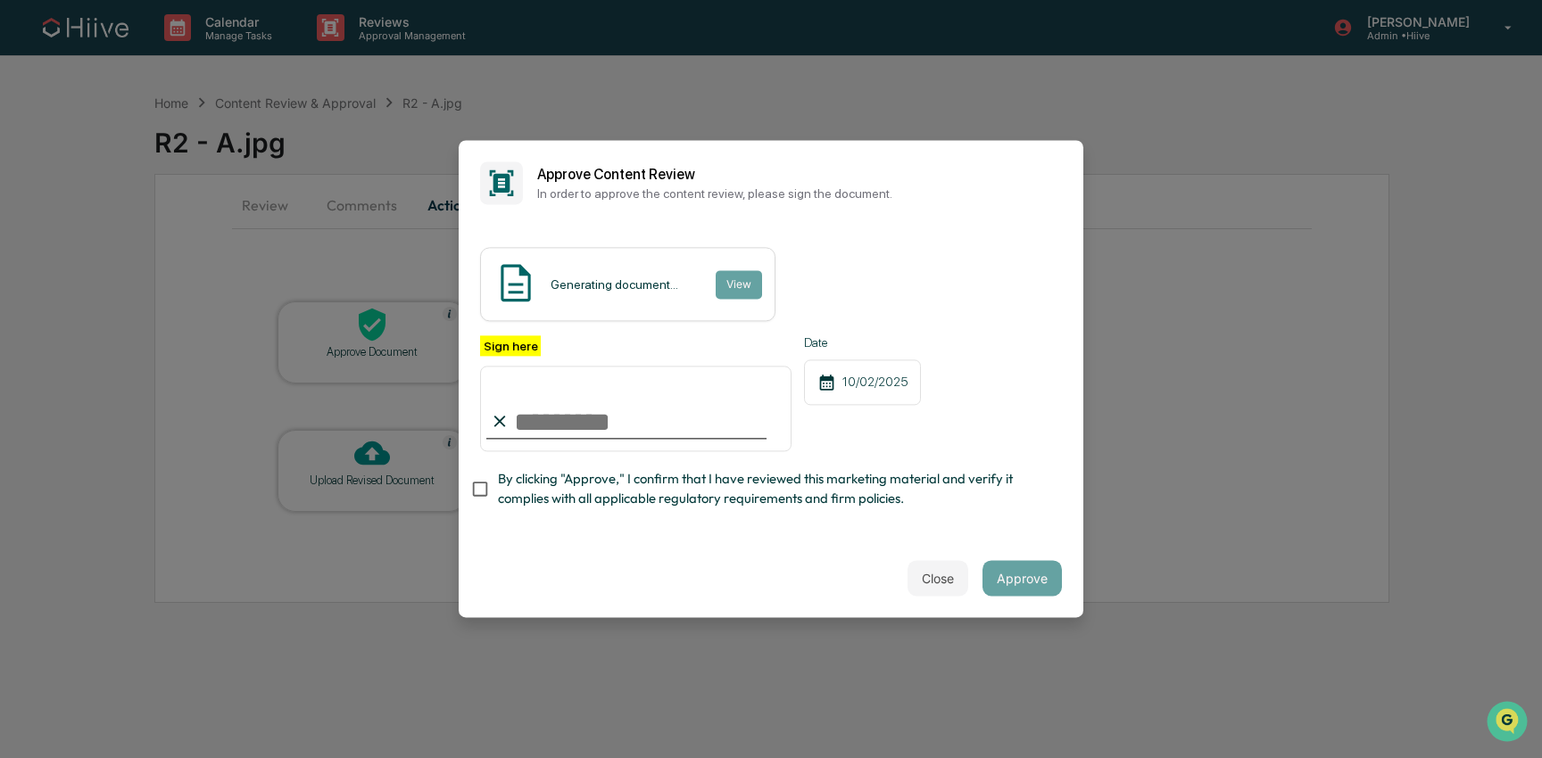
type input "**********"
click at [576, 476] on span "By clicking "Approve," I confirm that I have reviewed this marketing material a…" at bounding box center [773, 489] width 550 height 40
click at [1003, 561] on button "Approve" at bounding box center [1021, 579] width 79 height 36
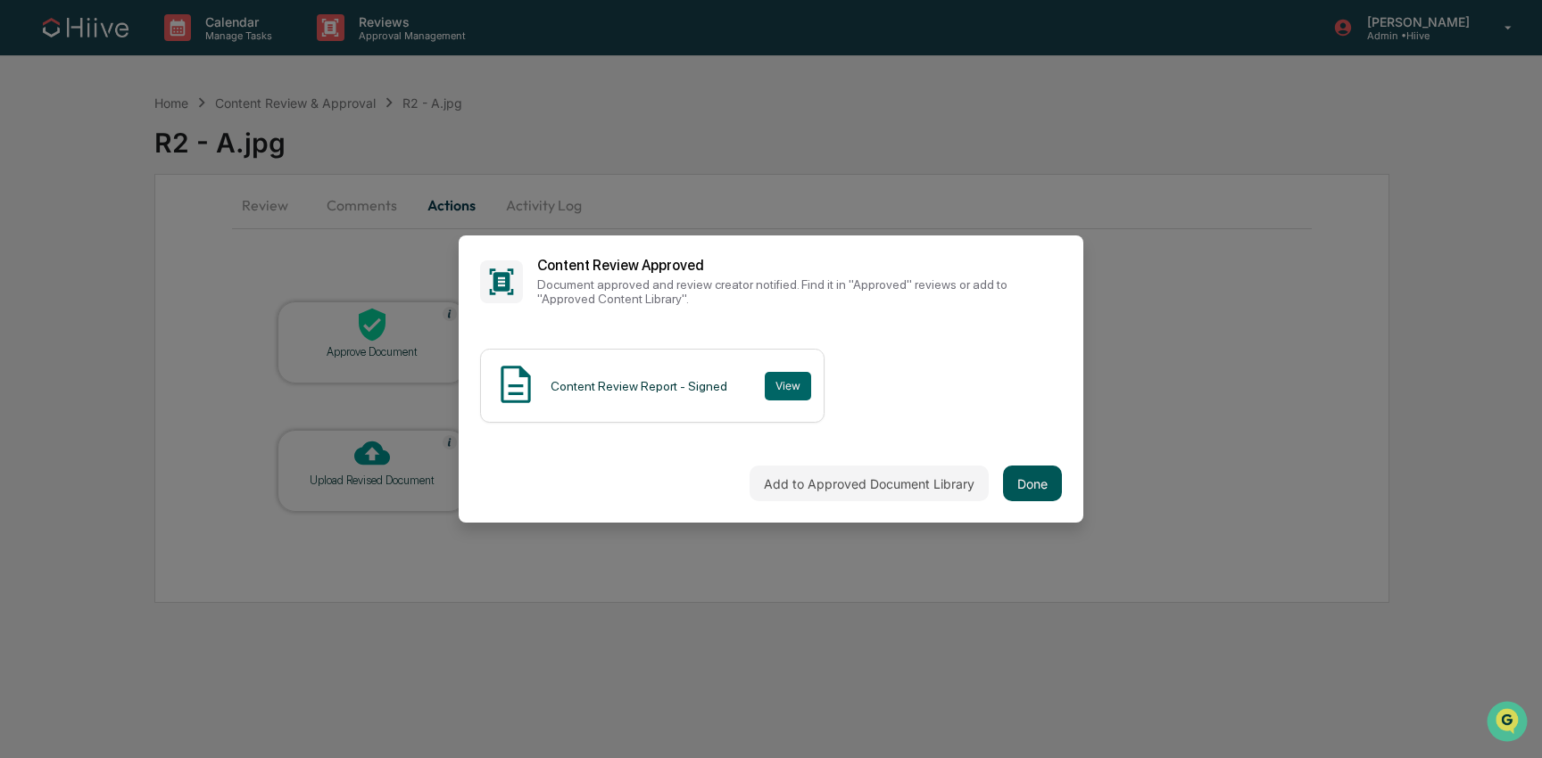
click at [1026, 490] on button "Done" at bounding box center [1032, 484] width 59 height 36
